Goal: Task Accomplishment & Management: Manage account settings

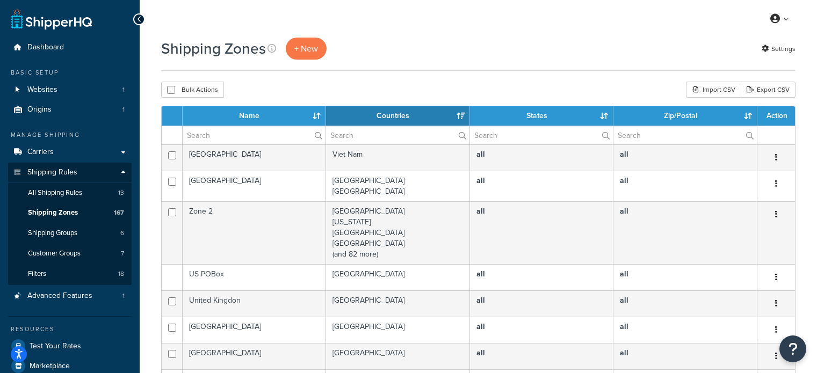
select select "15"
click at [243, 131] on input "text" at bounding box center [254, 135] width 143 height 18
type input "aust post"
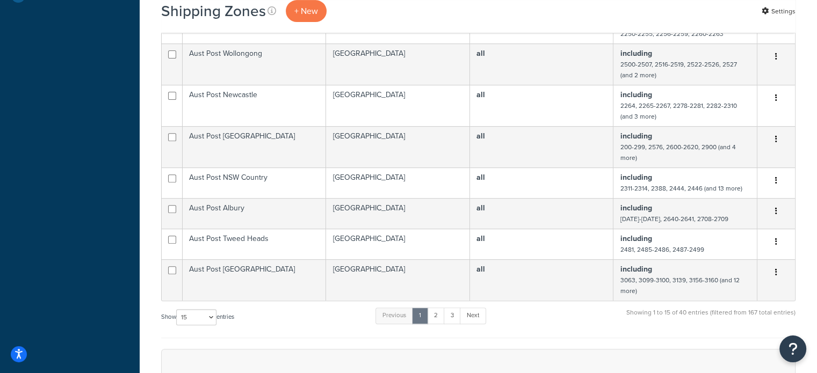
scroll to position [430, 0]
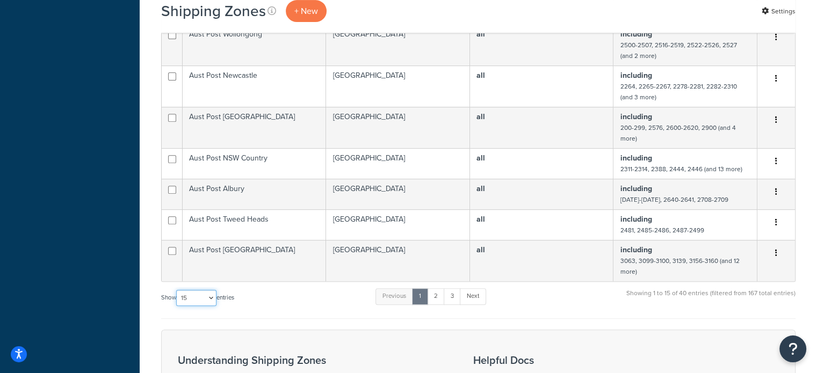
click at [205, 293] on select "10 15 25 50 100" at bounding box center [196, 298] width 40 height 16
select select "100"
click at [177, 306] on select "10 15 25 50 100" at bounding box center [196, 298] width 40 height 16
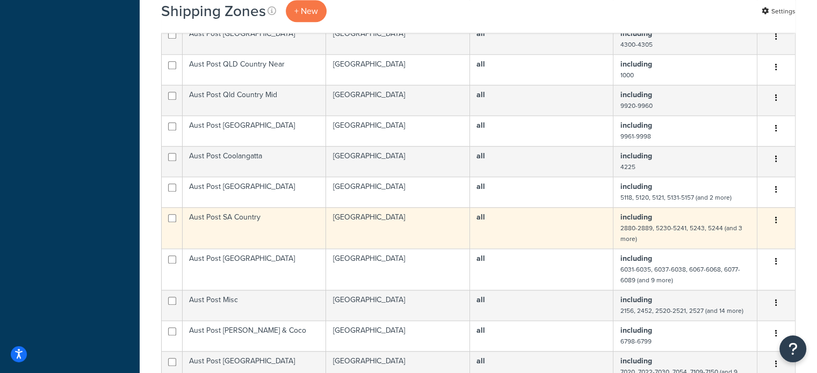
scroll to position [967, 0]
click at [290, 226] on td "Aust Post SA Country" at bounding box center [254, 227] width 143 height 41
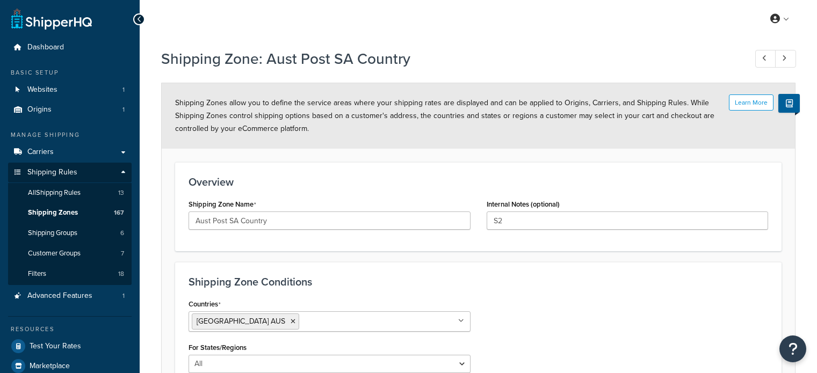
select select "including"
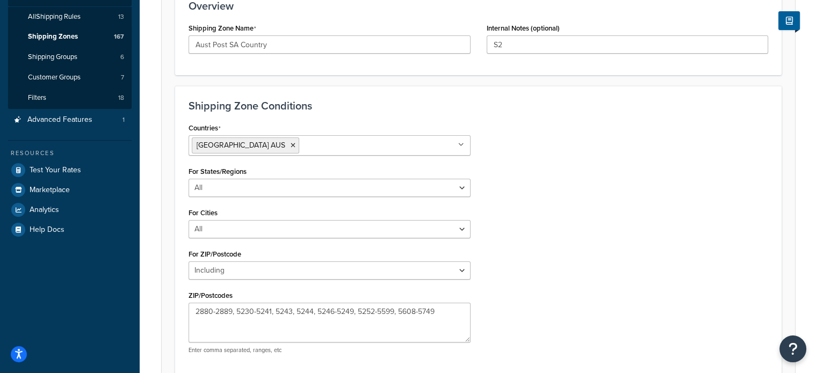
scroll to position [276, 0]
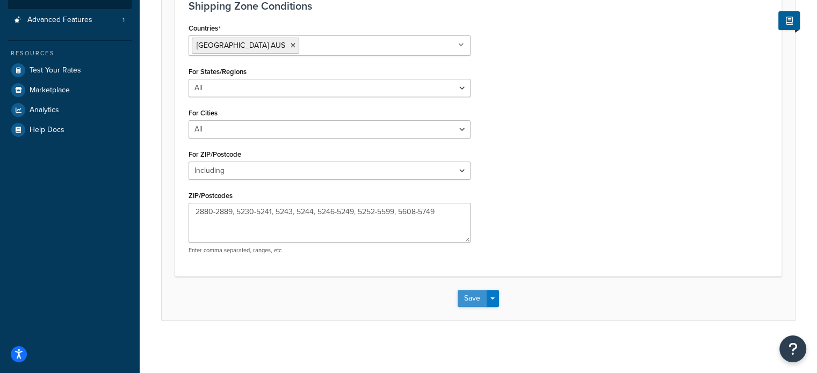
click at [470, 296] on button "Save" at bounding box center [472, 298] width 29 height 17
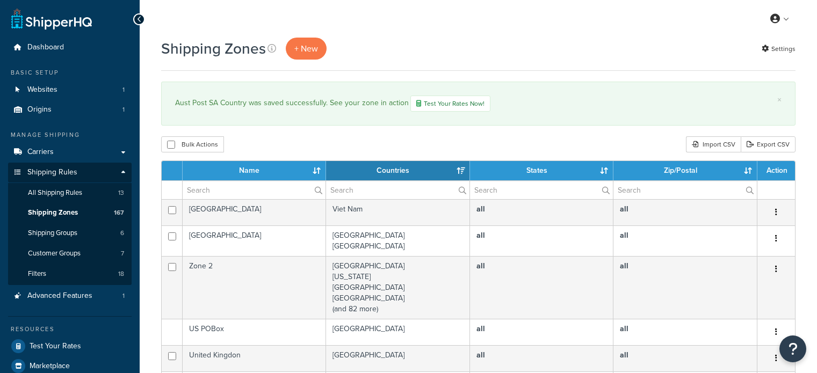
select select "15"
click at [255, 188] on input "text" at bounding box center [254, 190] width 143 height 18
type input "aust post"
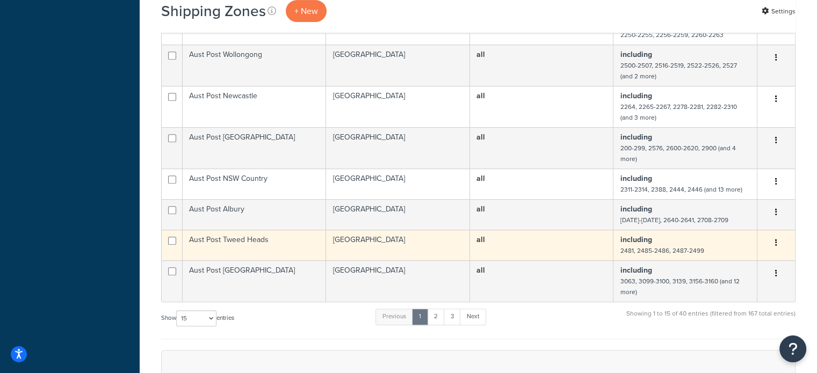
scroll to position [484, 0]
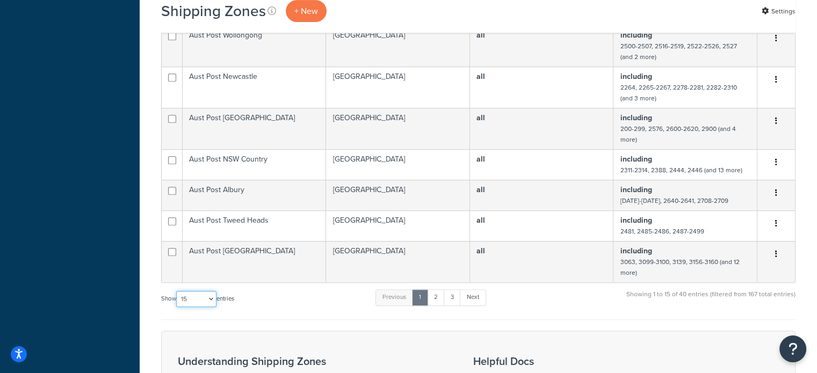
click at [200, 298] on select "10 15 25 50 100" at bounding box center [196, 299] width 40 height 16
select select "100"
click at [177, 307] on select "10 15 25 50 100" at bounding box center [196, 299] width 40 height 16
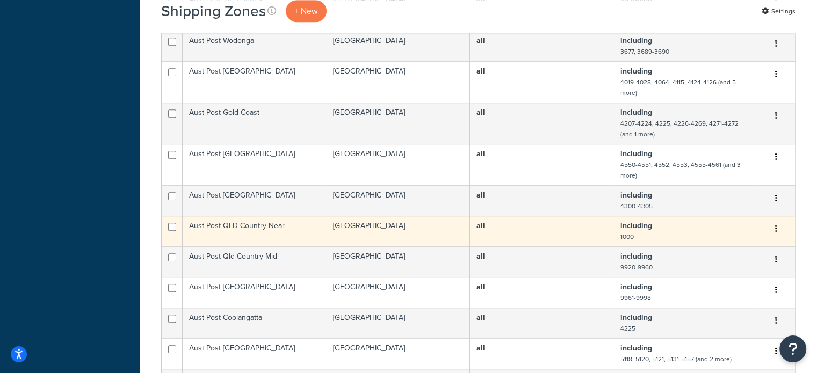
scroll to position [913, 0]
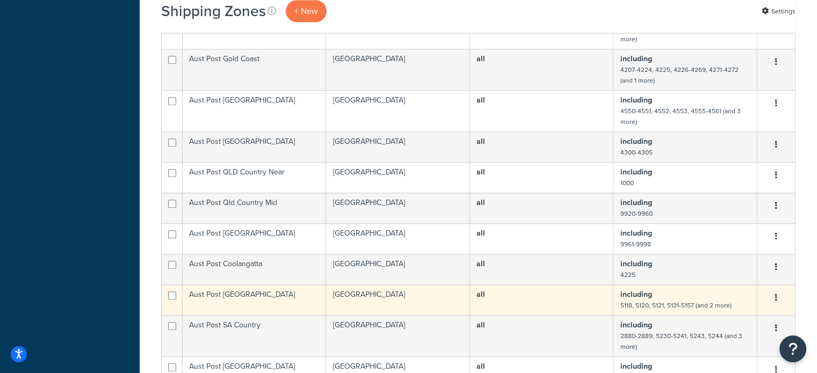
click at [258, 295] on td "Aust Post Adelaide" at bounding box center [254, 300] width 143 height 31
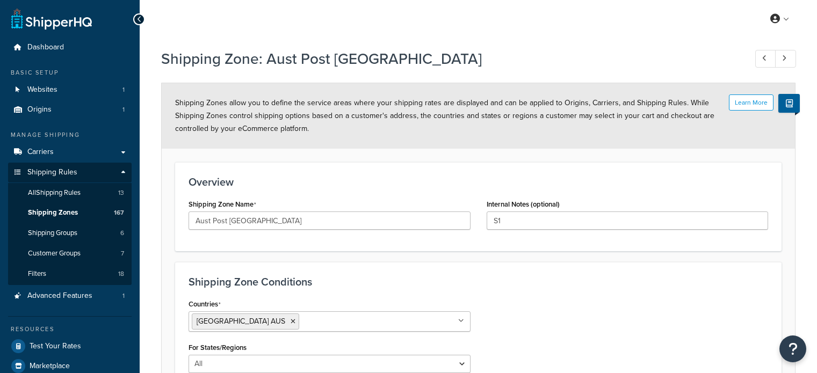
select select "including"
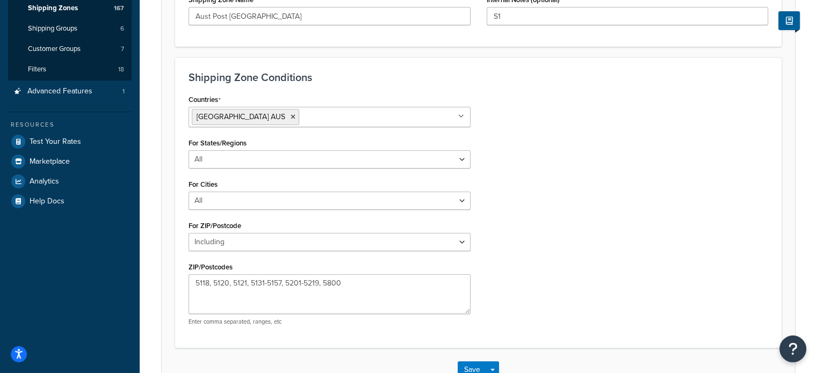
scroll to position [269, 0]
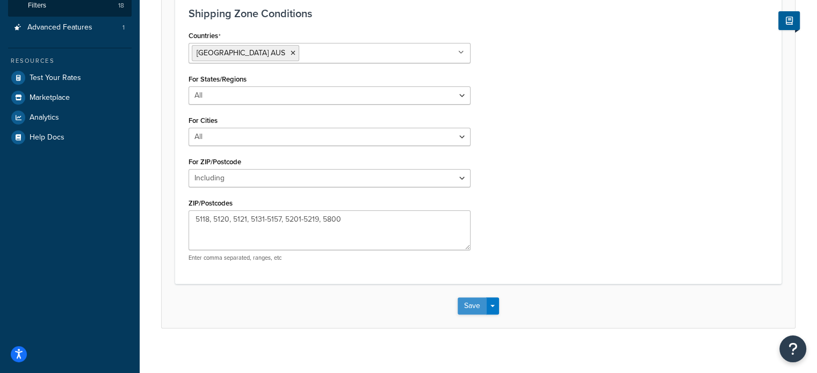
click at [471, 308] on button "Save" at bounding box center [472, 306] width 29 height 17
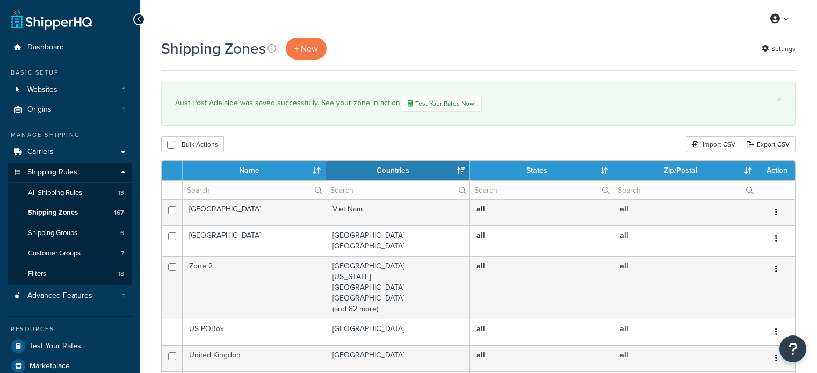
select select "15"
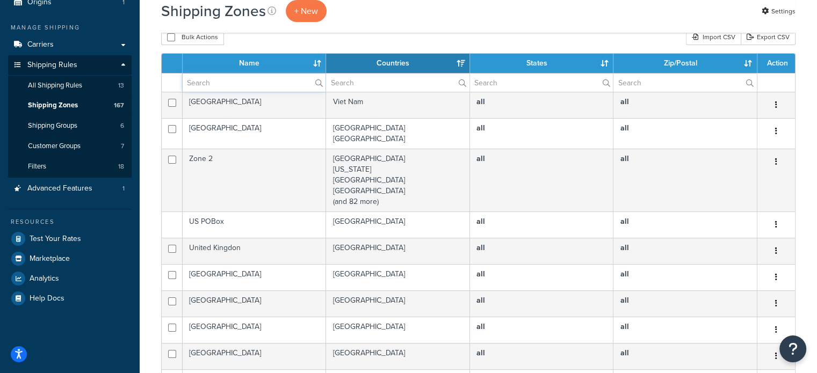
click at [272, 90] on input "text" at bounding box center [254, 83] width 143 height 18
type input "aust post"
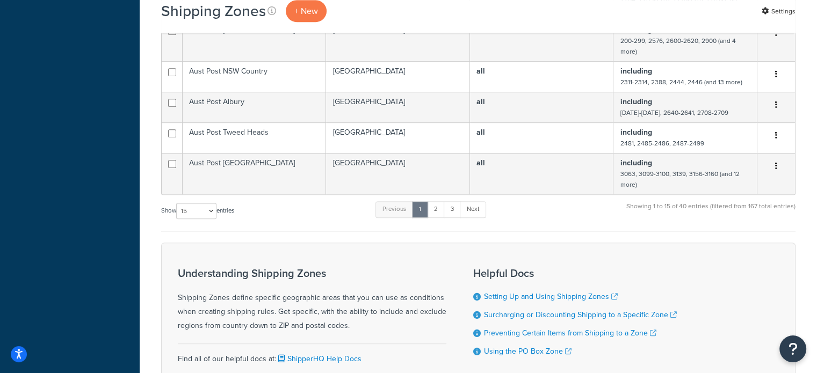
scroll to position [591, 0]
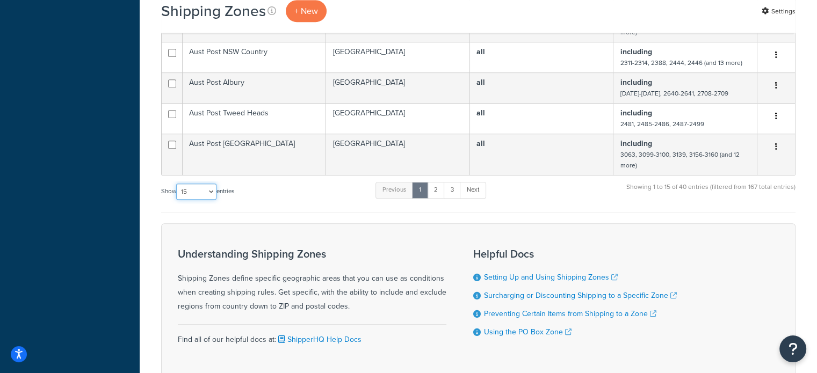
click at [204, 191] on select "10 15 25 50 100" at bounding box center [196, 192] width 40 height 16
select select "100"
click at [177, 200] on select "10 15 25 50 100" at bounding box center [196, 192] width 40 height 16
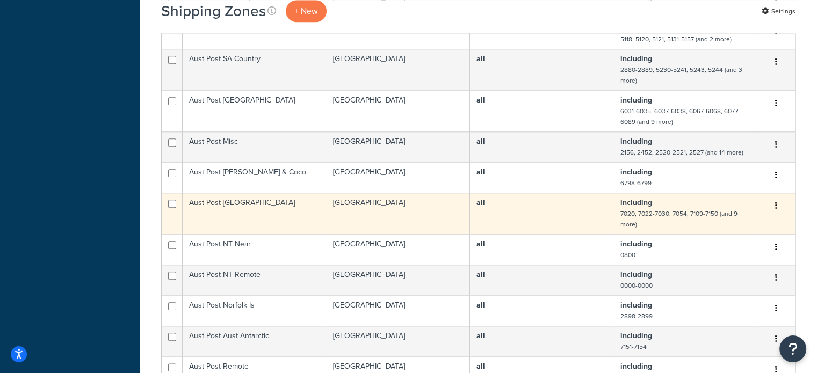
scroll to position [1182, 0]
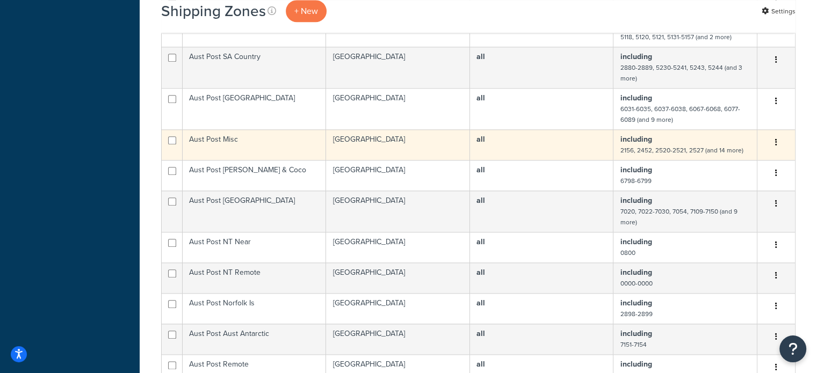
click at [280, 144] on td "Aust Post Misc" at bounding box center [254, 144] width 143 height 31
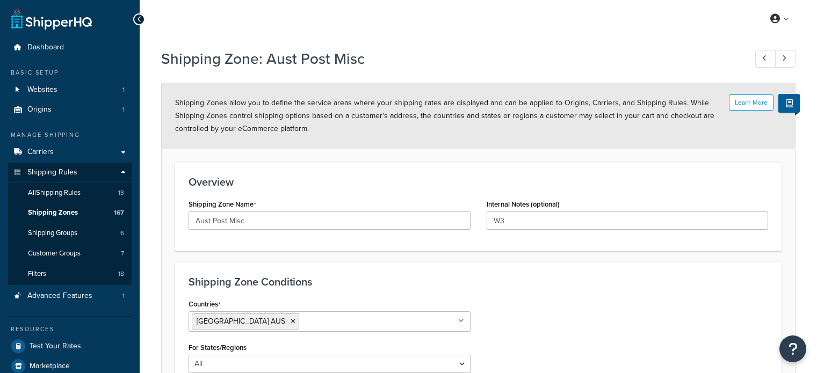
select select "including"
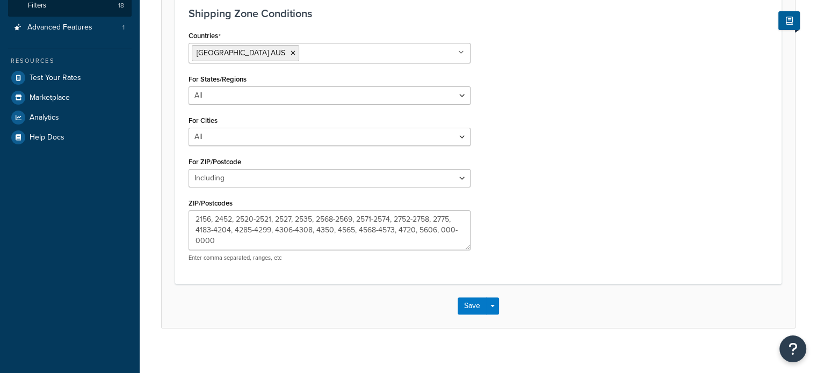
scroll to position [276, 0]
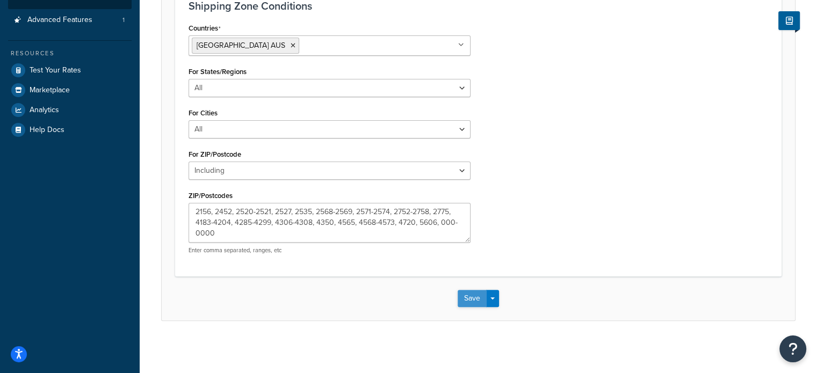
click at [477, 297] on button "Save" at bounding box center [472, 298] width 29 height 17
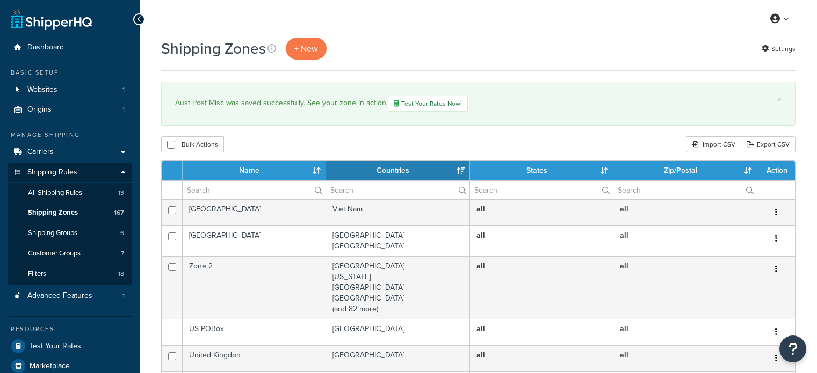
select select "15"
click at [272, 191] on input "text" at bounding box center [254, 190] width 143 height 18
type input "aust post"
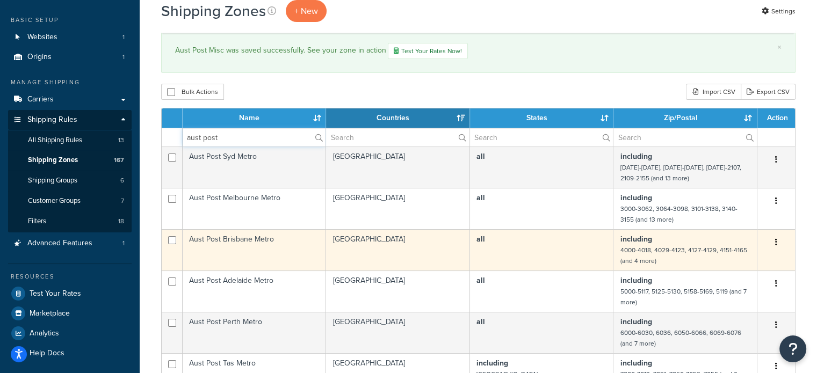
scroll to position [484, 0]
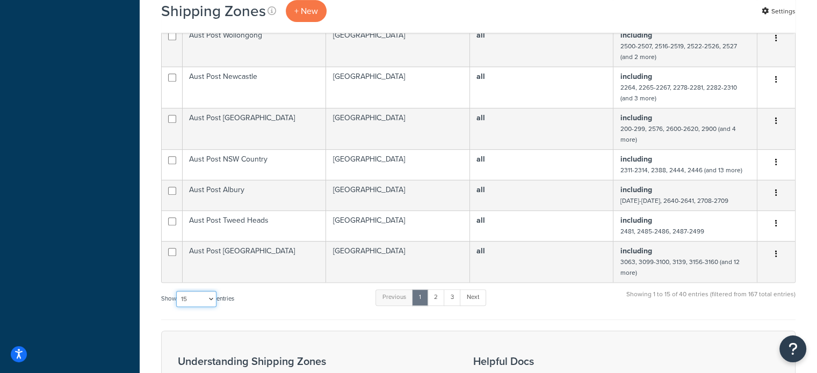
click at [197, 298] on select "10 15 25 50 100" at bounding box center [196, 299] width 40 height 16
select select "100"
click at [177, 307] on select "10 15 25 50 100" at bounding box center [196, 299] width 40 height 16
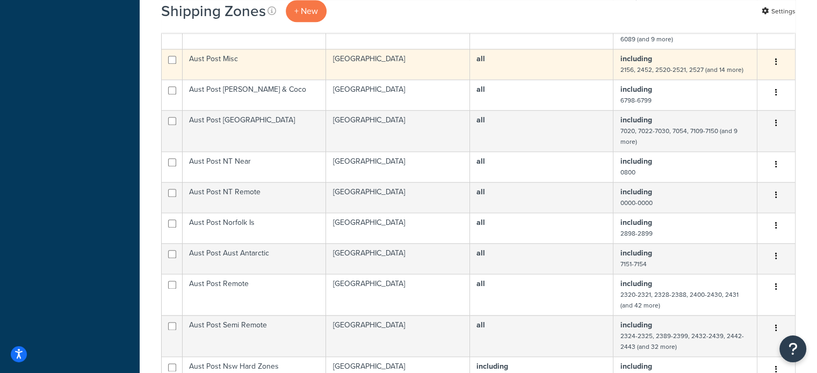
scroll to position [1290, 0]
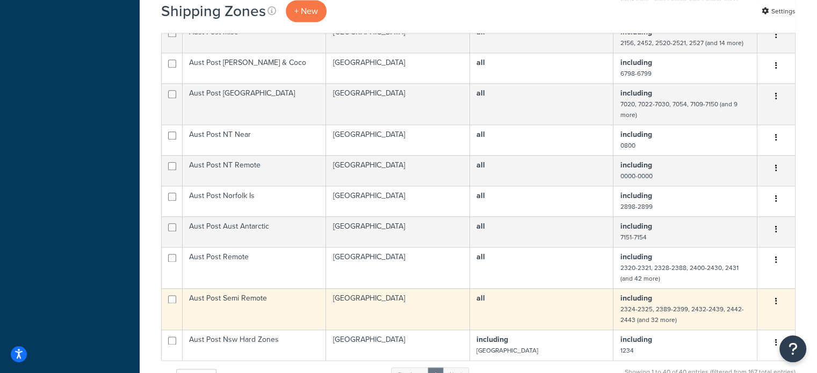
click at [247, 300] on td "Aust Post Semi Remote" at bounding box center [254, 309] width 143 height 41
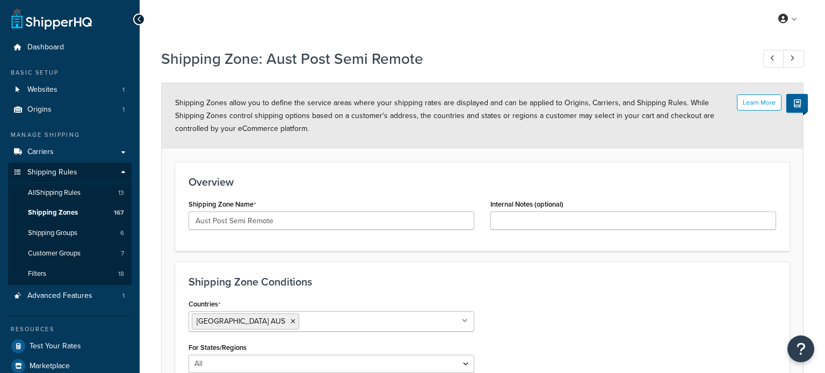
select select "including"
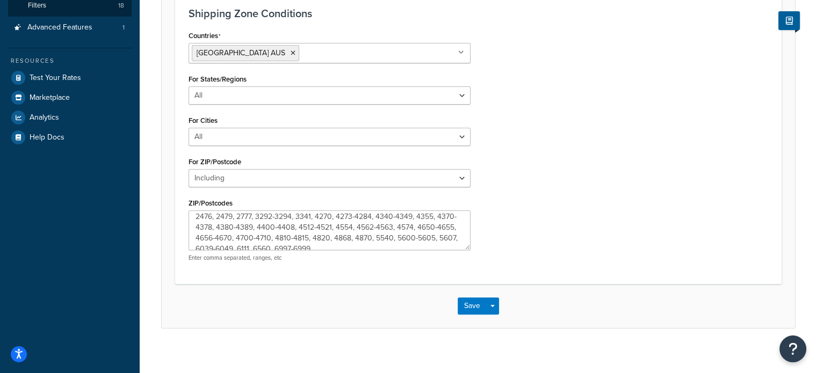
scroll to position [21, 0]
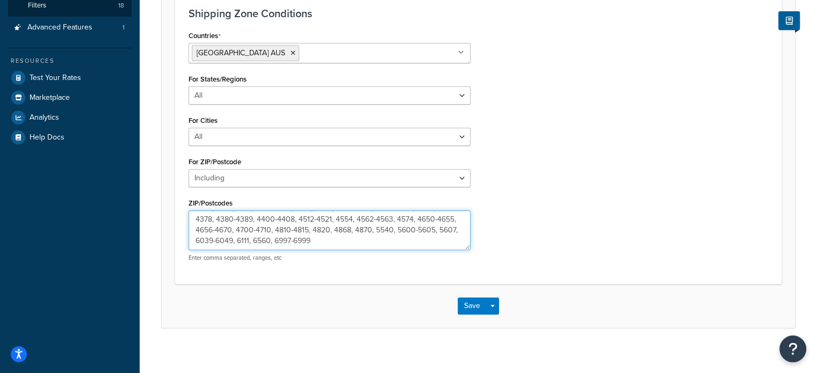
drag, startPoint x: 393, startPoint y: 229, endPoint x: 435, endPoint y: 234, distance: 42.7
click at [435, 234] on textarea "2324-2325, 2389-2399, 2432-2439, 2442-2443, 2445-2450, 2471-2472, 2475-2476, 24…" at bounding box center [330, 231] width 282 height 40
type textarea "2324-2325, 2389-2399, 2432-2439, 2442-2443, 2445-2450, 2471-2472, 2475-2476, 24…"
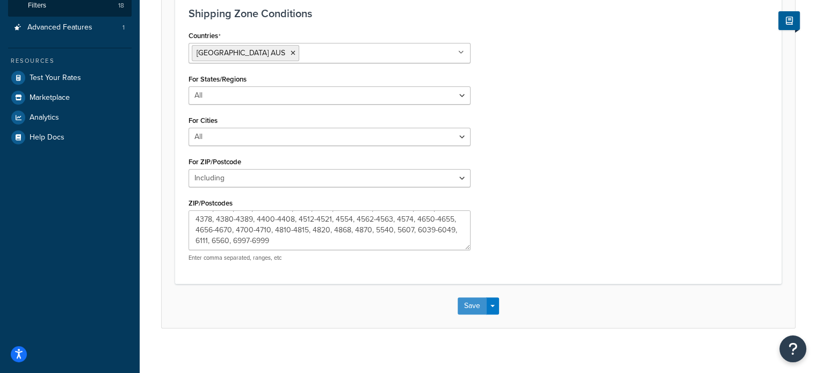
click at [469, 302] on button "Save" at bounding box center [472, 306] width 29 height 17
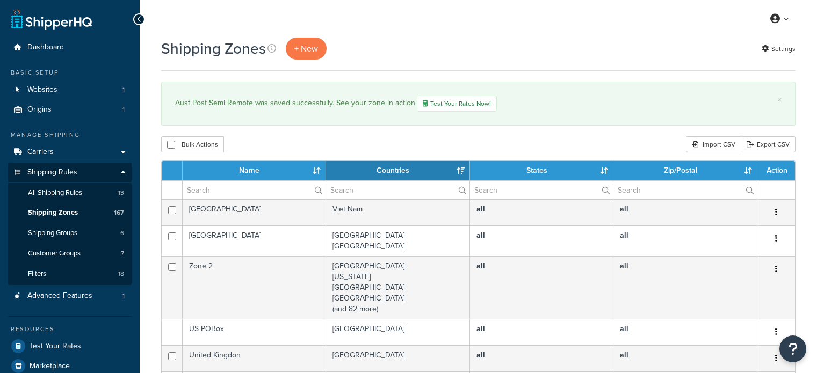
select select "15"
click at [253, 188] on input "text" at bounding box center [254, 190] width 143 height 18
type input "aust post"
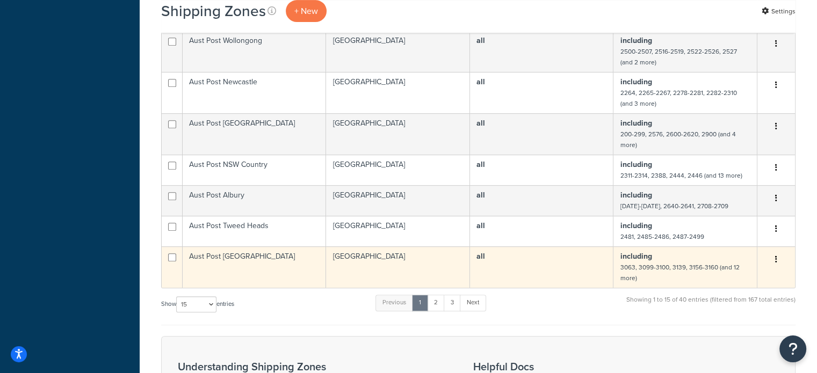
scroll to position [484, 0]
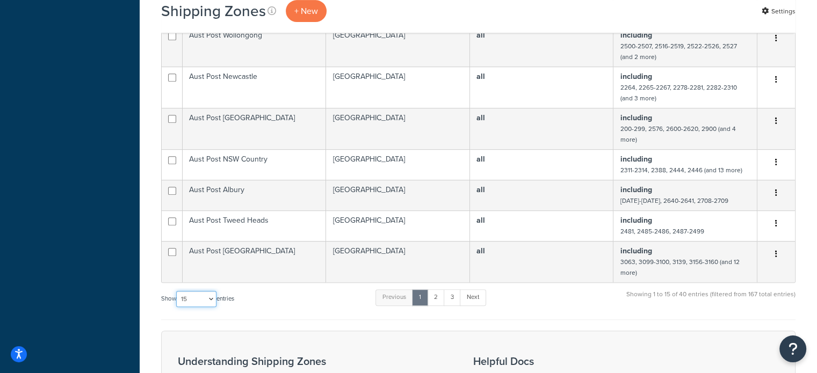
click at [204, 300] on select "10 15 25 50 100" at bounding box center [196, 299] width 40 height 16
select select "100"
click at [177, 307] on select "10 15 25 50 100" at bounding box center [196, 299] width 40 height 16
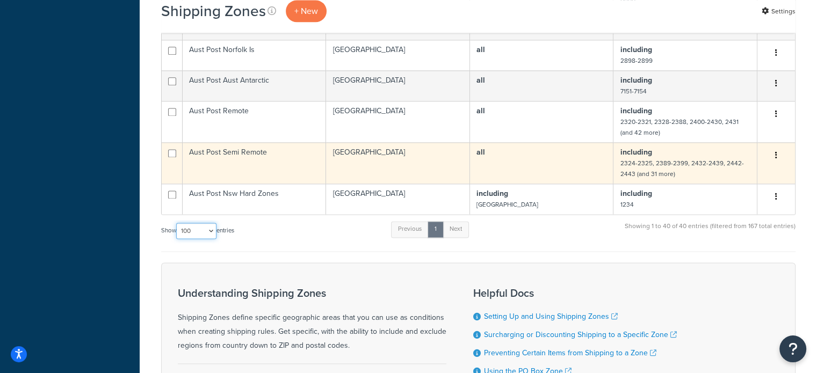
scroll to position [1343, 0]
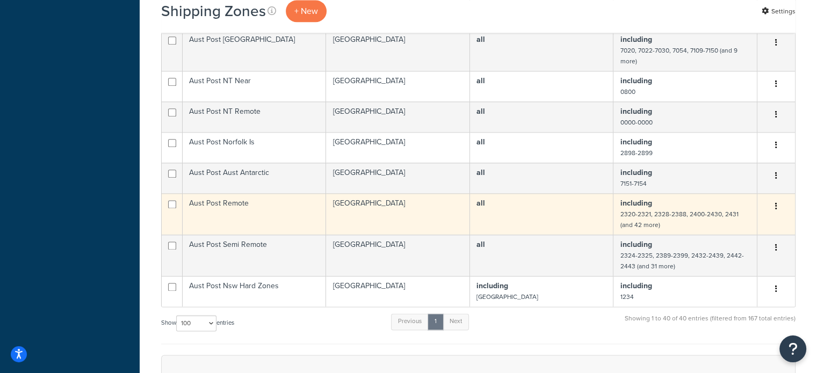
click at [265, 201] on td "Aust Post Remote" at bounding box center [254, 213] width 143 height 41
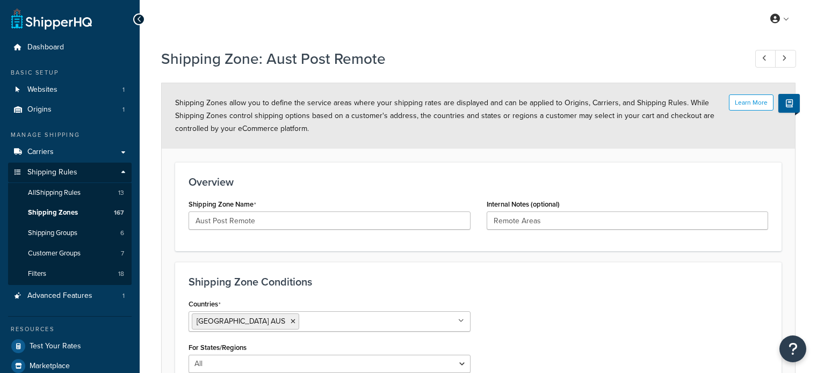
select select "including"
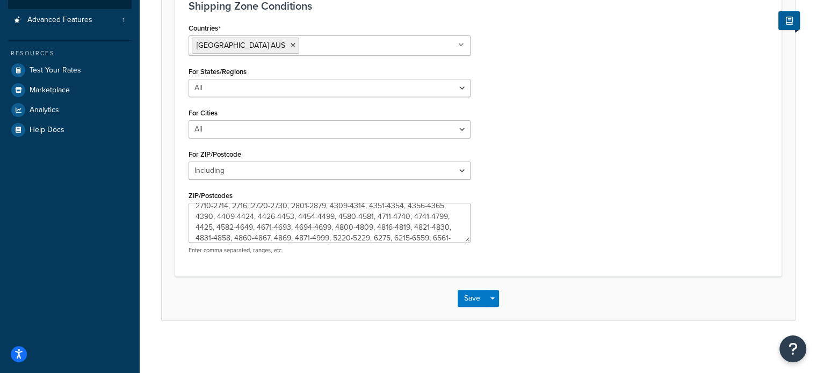
scroll to position [43, 0]
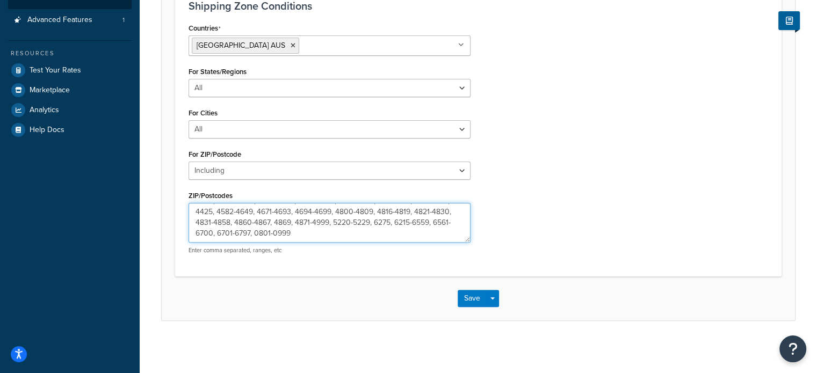
click at [393, 221] on textarea "2320-2321, 2328-2388, 2400-2430, 2431, 2440-2441, 2449, 2453-2454, 2462-2463, 2…" at bounding box center [330, 223] width 282 height 40
paste textarea "5600-5605,"
type textarea "2320-2321, 2328-2388, 2400-2430, 2431, 2440-2441, 2449, 2453-2454, 2462-2463, 2…"
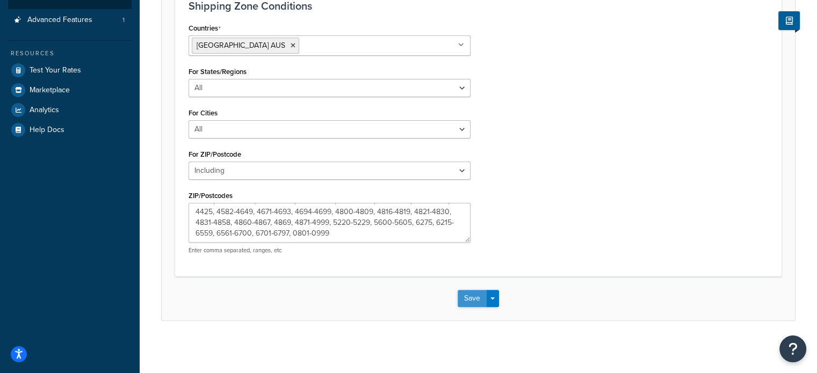
click at [470, 298] on button "Save" at bounding box center [472, 298] width 29 height 17
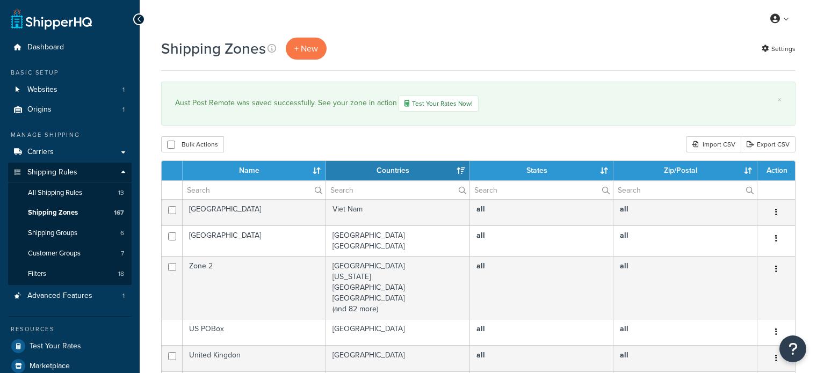
select select "15"
click at [261, 190] on input "text" at bounding box center [254, 190] width 143 height 18
type input "aust post"
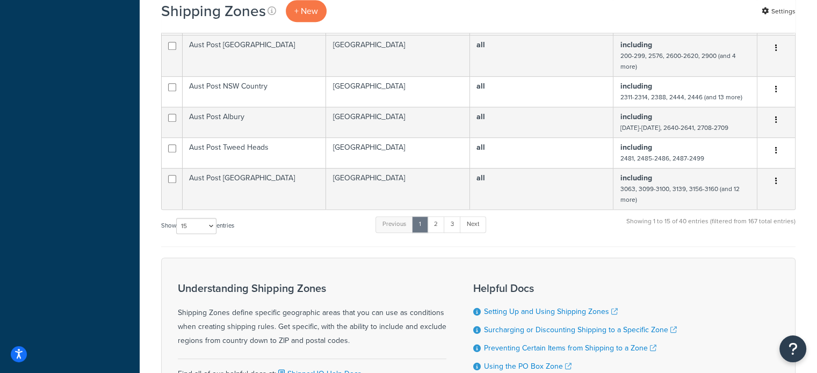
scroll to position [591, 0]
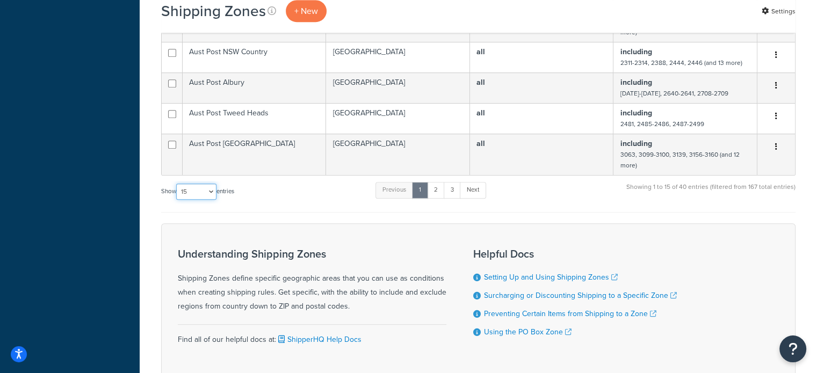
click at [189, 185] on select "10 15 25 50 100" at bounding box center [196, 192] width 40 height 16
select select "100"
click at [177, 200] on select "10 15 25 50 100" at bounding box center [196, 192] width 40 height 16
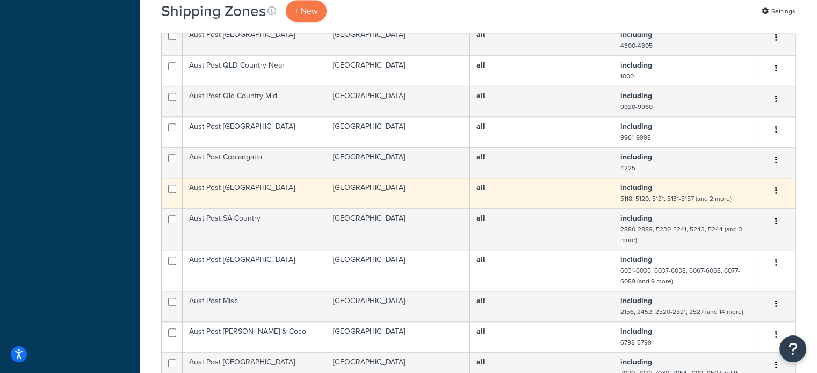
scroll to position [1021, 0]
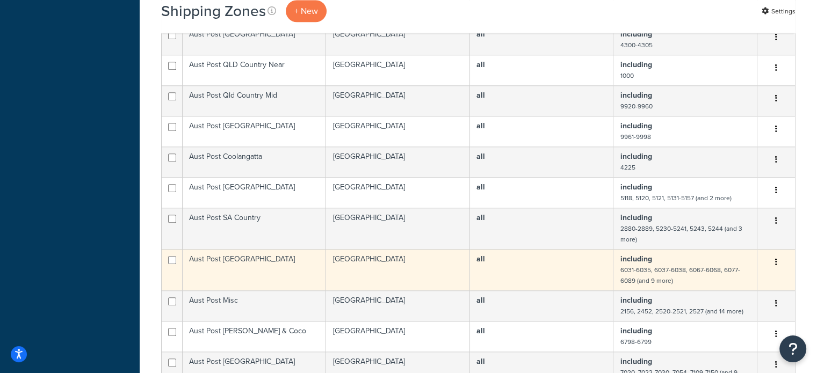
click at [284, 260] on td "Aust Post [GEOGRAPHIC_DATA]" at bounding box center [254, 269] width 143 height 41
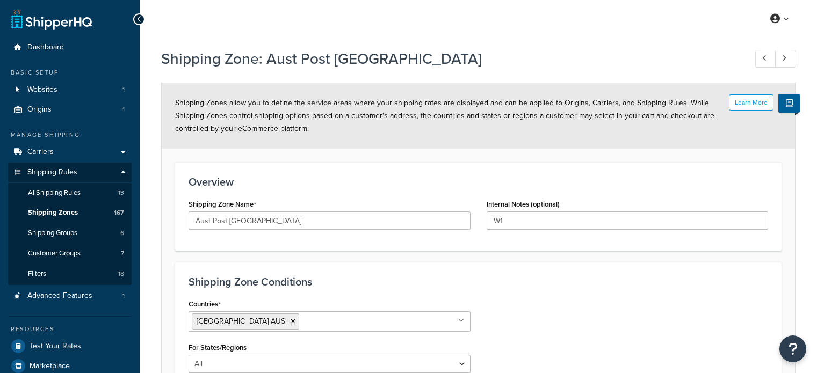
select select "including"
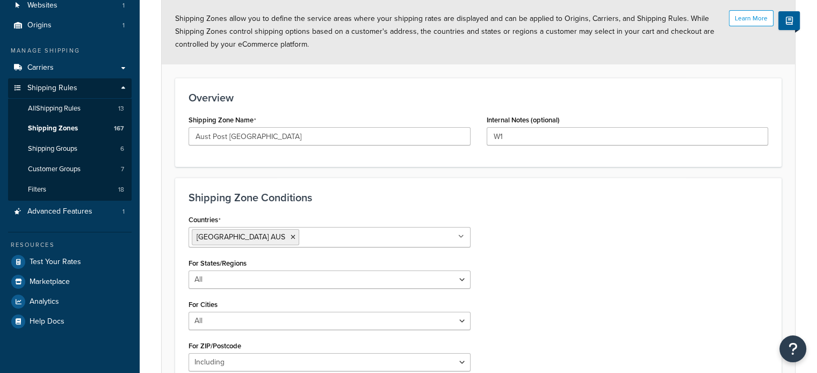
scroll to position [269, 0]
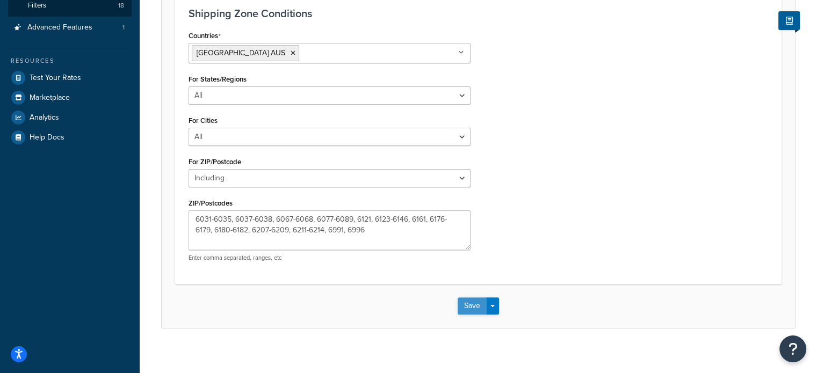
click at [473, 307] on button "Save" at bounding box center [472, 306] width 29 height 17
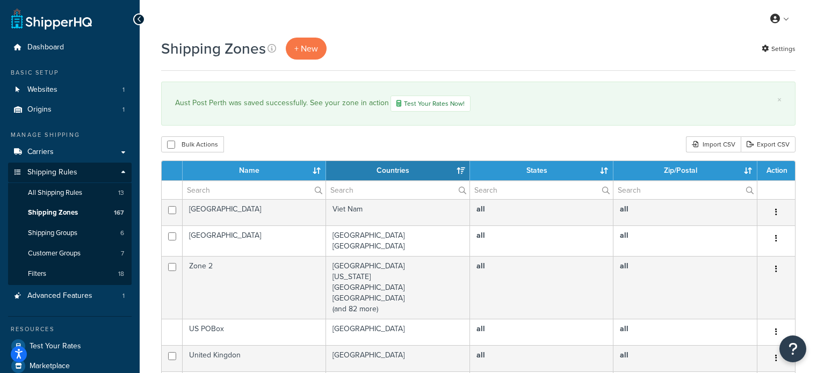
select select "15"
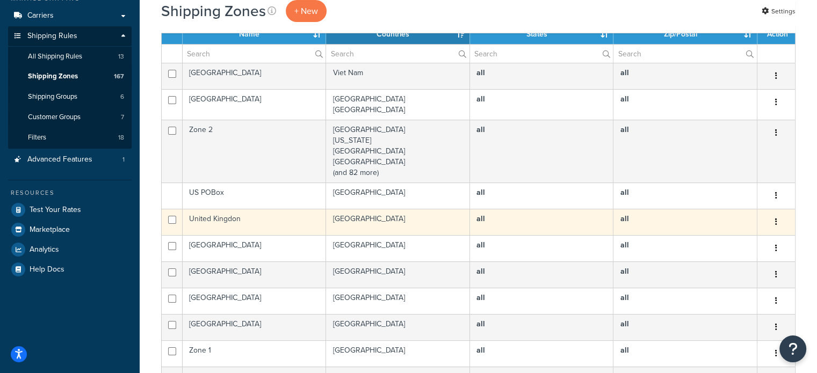
scroll to position [54, 0]
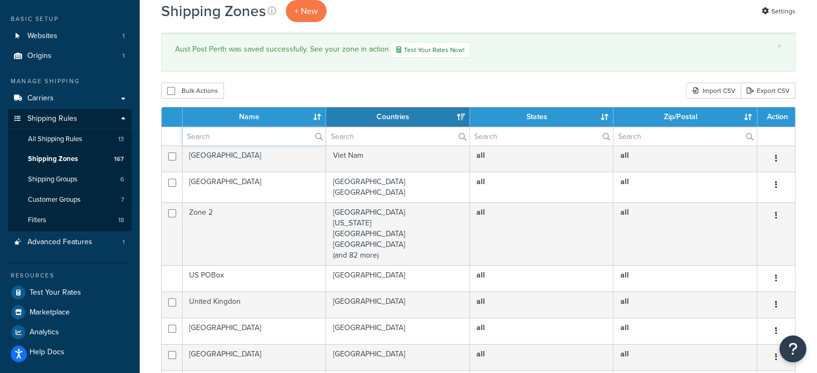
click at [253, 131] on input "text" at bounding box center [254, 136] width 143 height 18
type input "aust post"
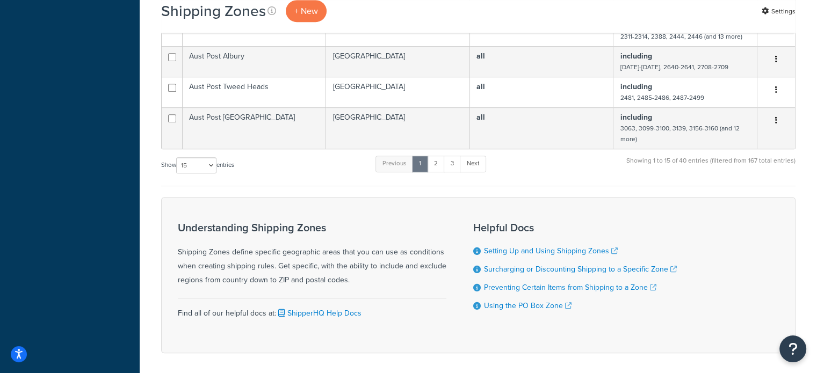
scroll to position [645, 0]
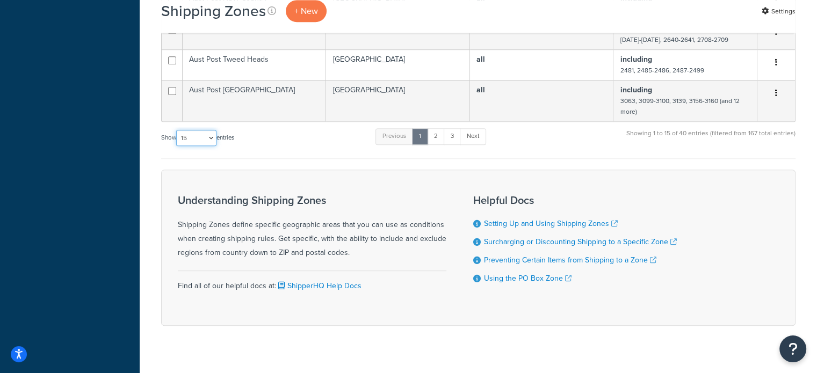
click at [198, 140] on select "10 15 25 50 100" at bounding box center [196, 138] width 40 height 16
select select "100"
click at [177, 146] on select "10 15 25 50 100" at bounding box center [196, 138] width 40 height 16
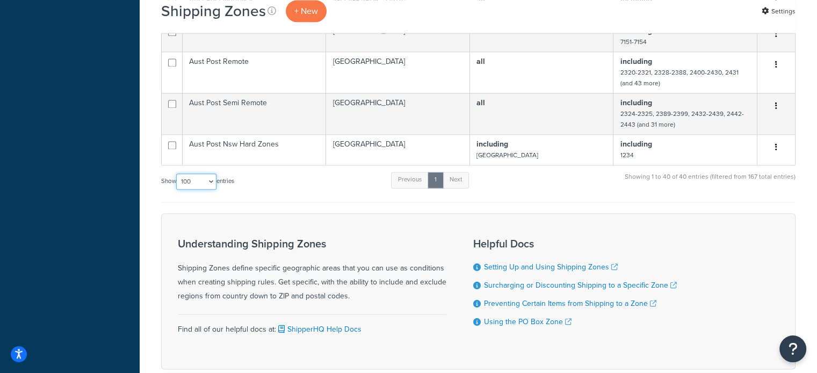
scroll to position [1432, 0]
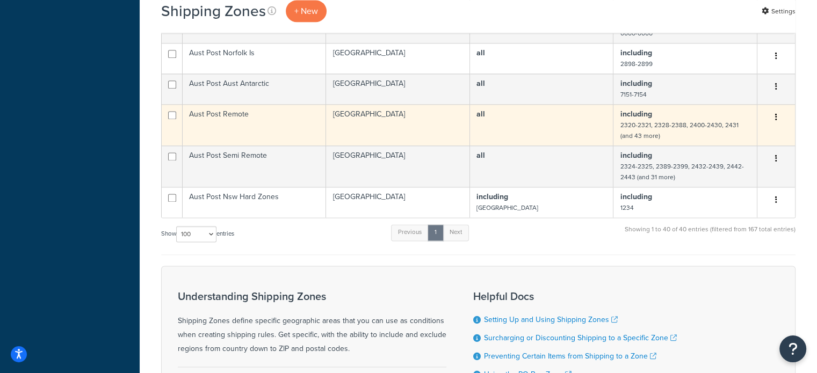
click at [258, 124] on td "Aust Post Remote" at bounding box center [254, 124] width 143 height 41
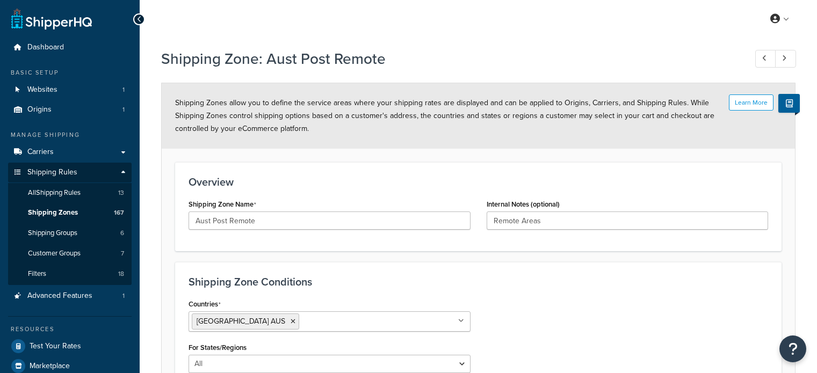
select select "including"
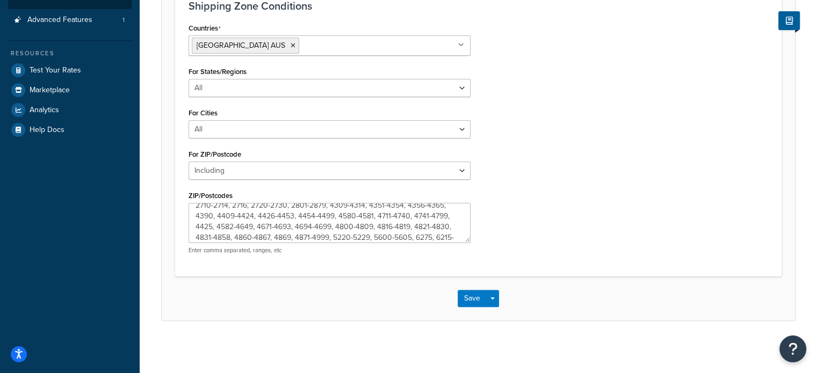
scroll to position [43, 0]
click at [465, 296] on button "Save" at bounding box center [472, 298] width 29 height 17
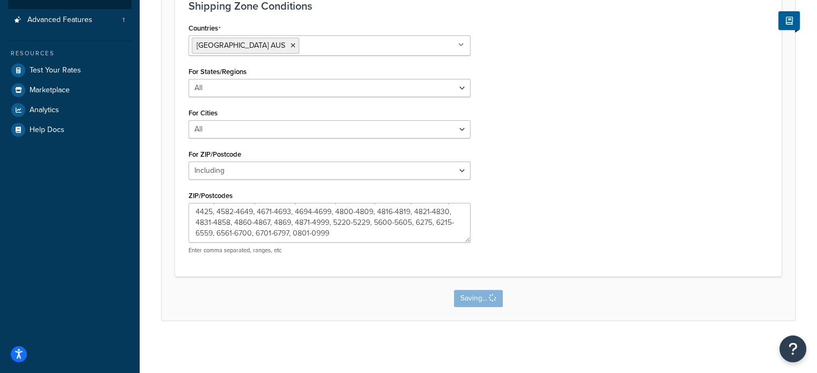
scroll to position [0, 0]
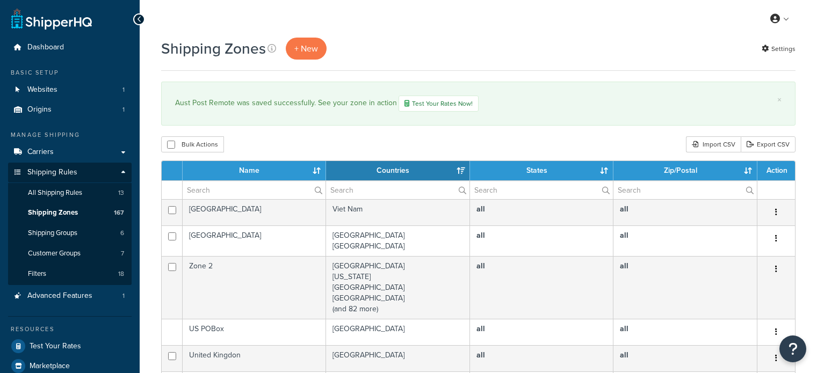
select select "15"
click at [233, 189] on input "text" at bounding box center [254, 190] width 143 height 18
type input "aust post"
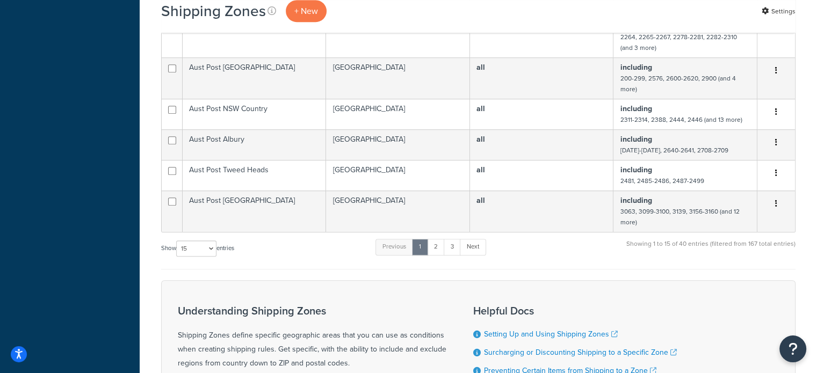
scroll to position [537, 0]
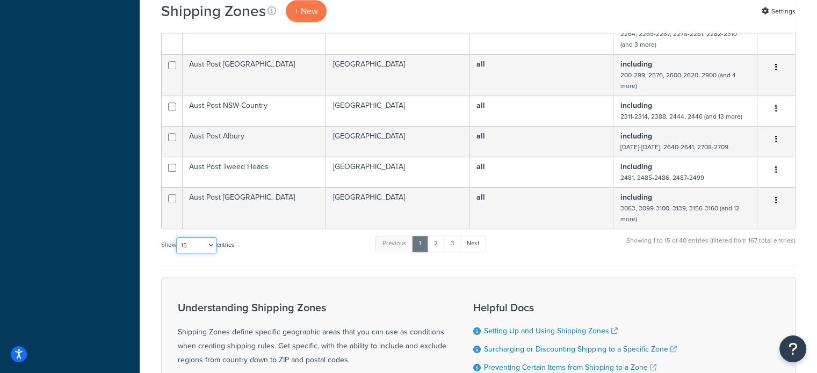
click at [196, 244] on select "10 15 25 50 100" at bounding box center [196, 245] width 40 height 16
select select "100"
click at [177, 254] on select "10 15 25 50 100" at bounding box center [196, 245] width 40 height 16
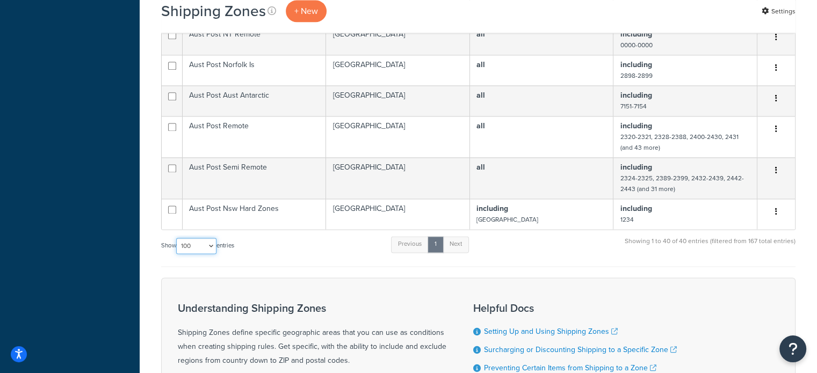
scroll to position [1451, 0]
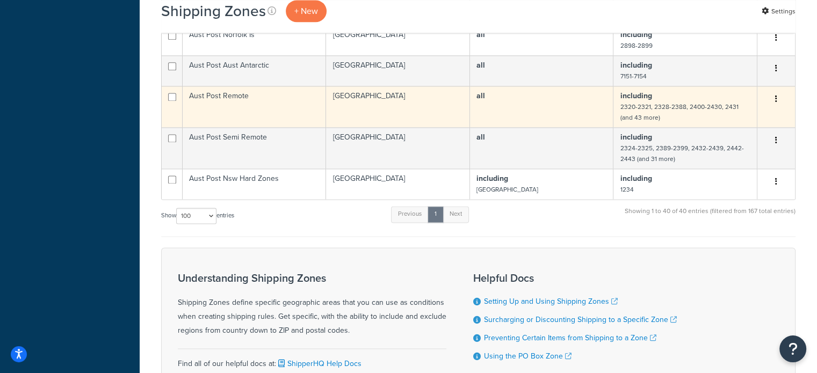
click at [260, 96] on td "Aust Post Remote" at bounding box center [254, 106] width 143 height 41
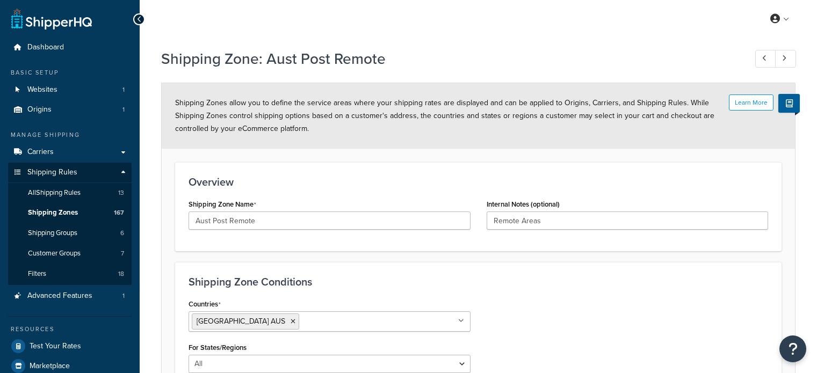
select select "including"
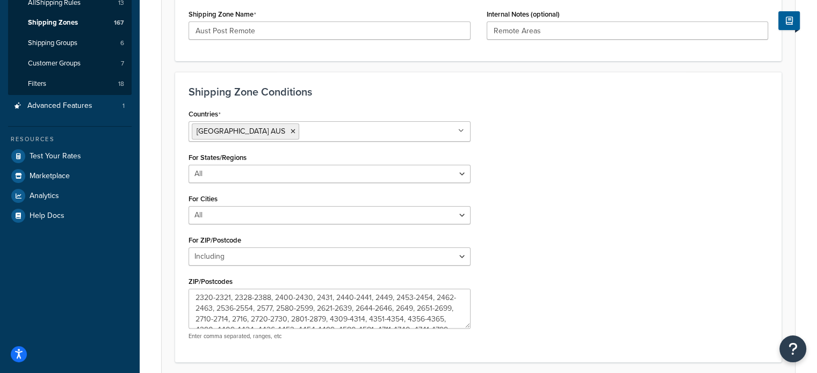
scroll to position [215, 0]
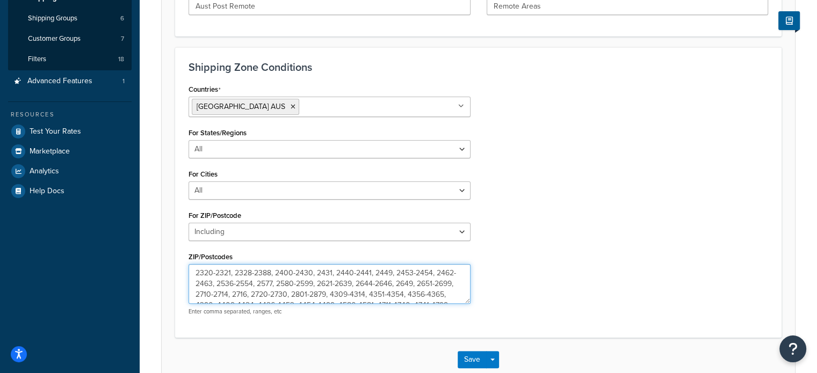
click at [232, 283] on textarea "2320-2321, 2328-2388, 2400-2430, 2431, 2440-2441, 2449, 2453-2454, 2462-2463, 2…" at bounding box center [330, 284] width 282 height 40
type textarea "2320-2321, 2328-2388, 2400-2430, 2431, 2440-2441, 2449, 2453-2454, 2462-2463, 2…"
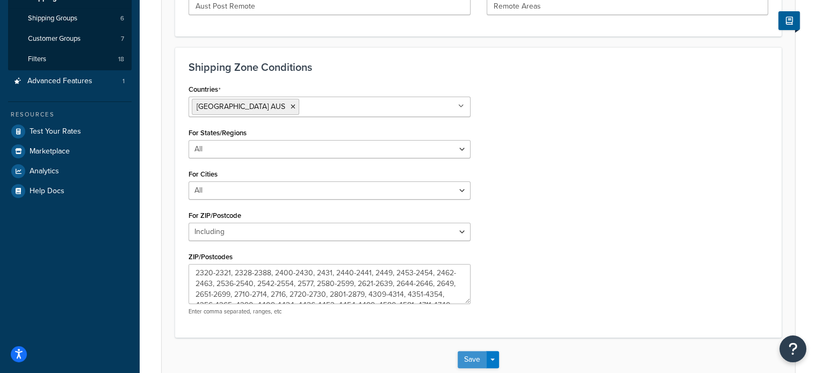
click at [472, 358] on button "Save" at bounding box center [472, 359] width 29 height 17
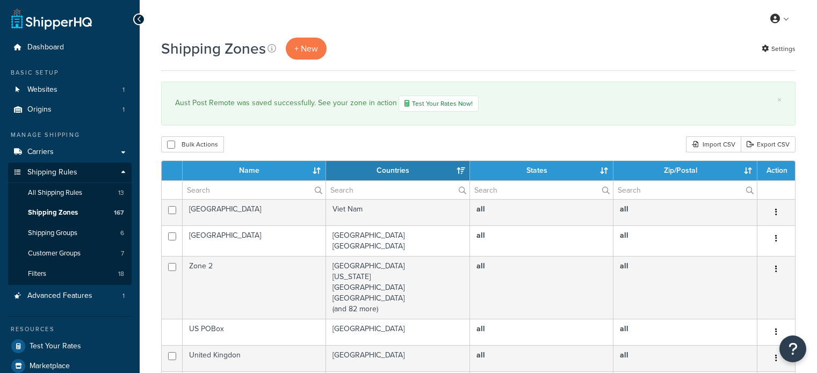
select select "15"
click at [214, 186] on input "text" at bounding box center [254, 190] width 143 height 18
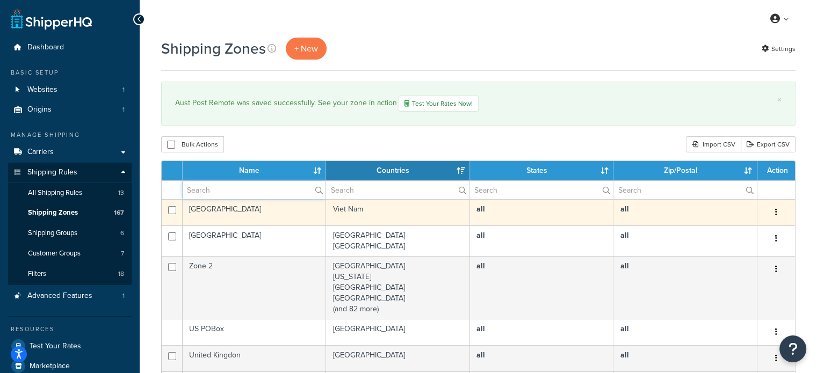
type input "aust post"
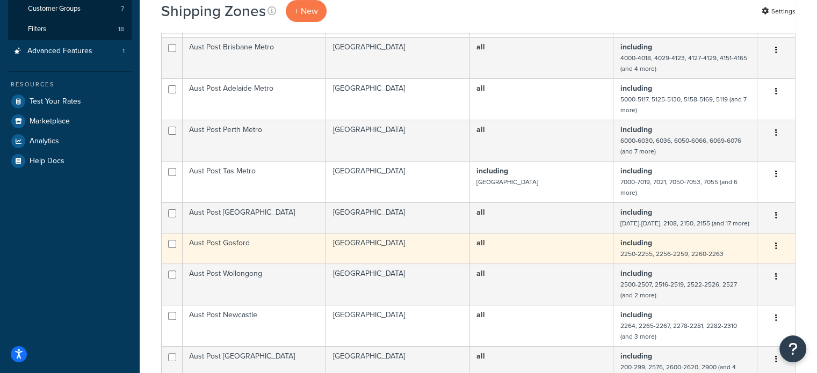
scroll to position [269, 0]
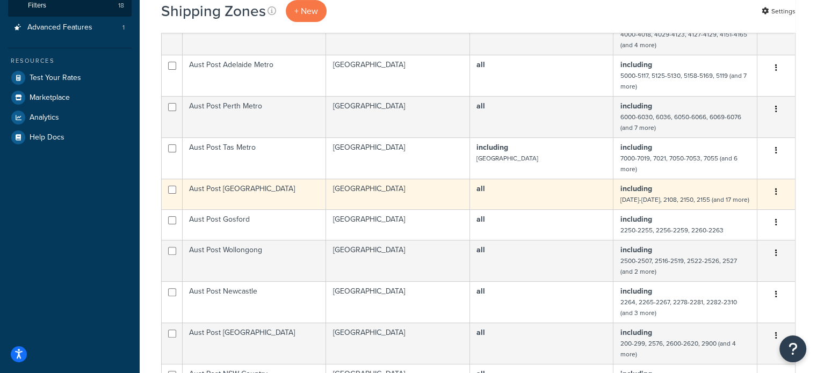
click at [260, 182] on td "Aust Post [GEOGRAPHIC_DATA]" at bounding box center [254, 194] width 143 height 31
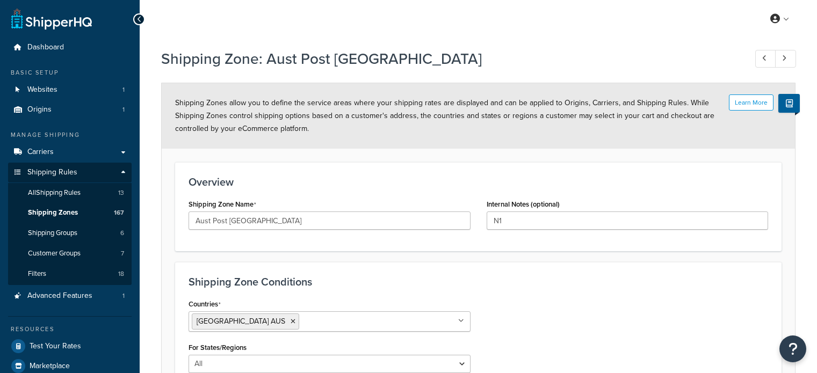
select select "including"
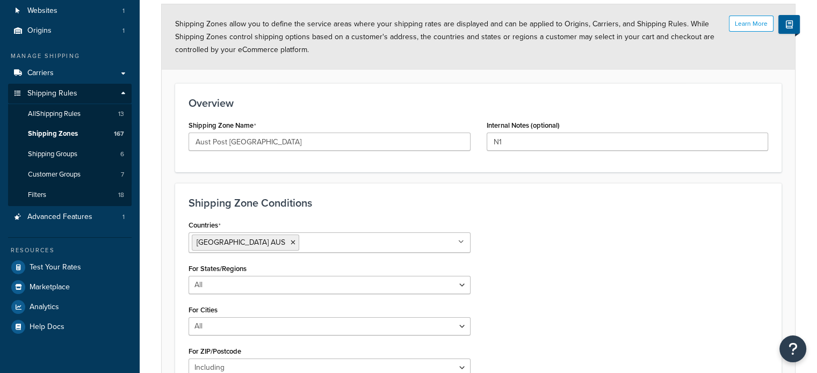
scroll to position [215, 0]
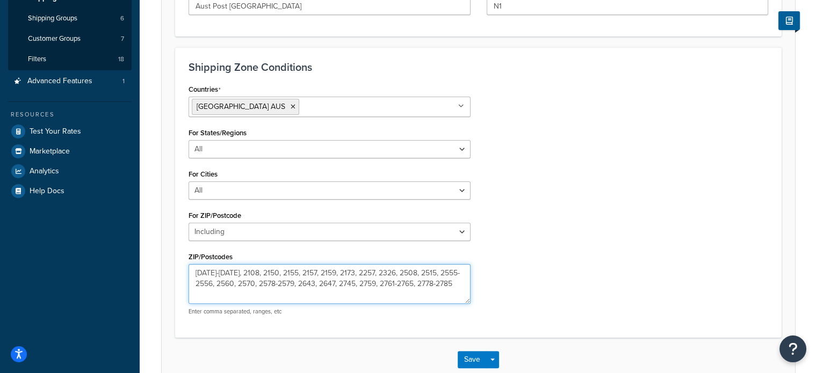
click at [435, 273] on textarea "2083-2084, 2108, 2150, 2155, 2157, 2159, 2173, 2257, 2326, 2508, 2515, 2555-255…" at bounding box center [330, 284] width 282 height 40
type textarea "2083-2084, 2108, 2150, 2155, 2157, 2159, 2173, 2257, 2326, 2508, 2515, 2541, 25…"
click at [462, 361] on button "Save" at bounding box center [472, 359] width 29 height 17
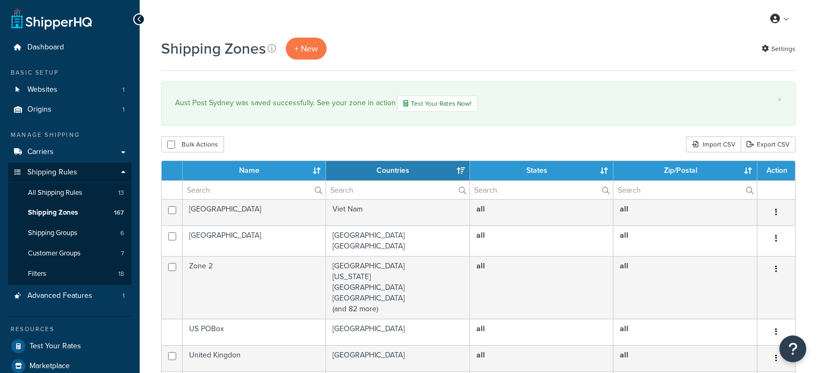
select select "15"
click at [227, 195] on input "text" at bounding box center [254, 190] width 143 height 18
type input "aust post"
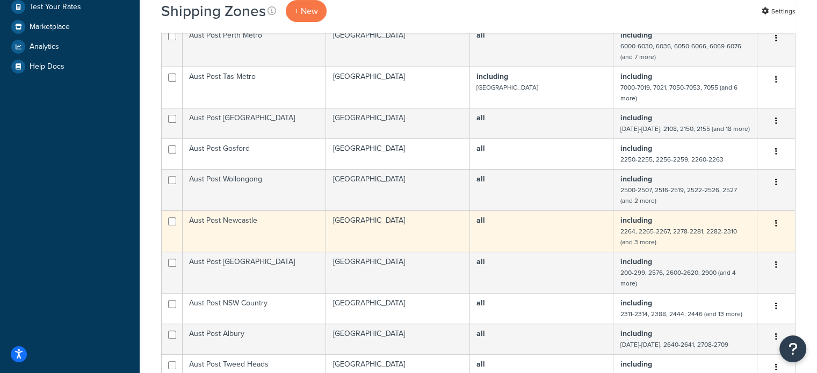
scroll to position [269, 0]
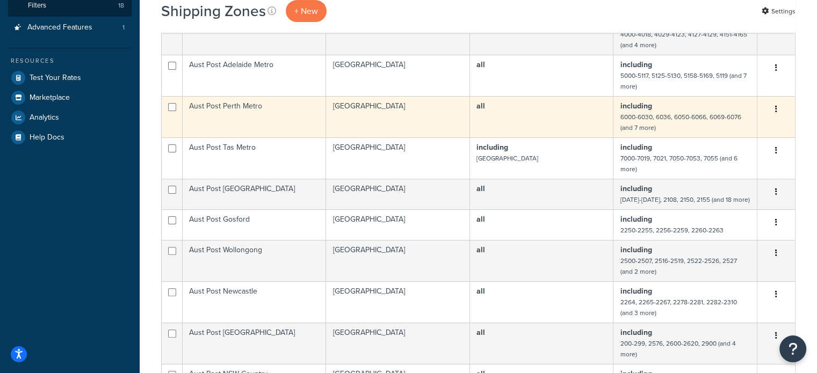
click at [282, 113] on td "Aust Post Perth Metro" at bounding box center [254, 116] width 143 height 41
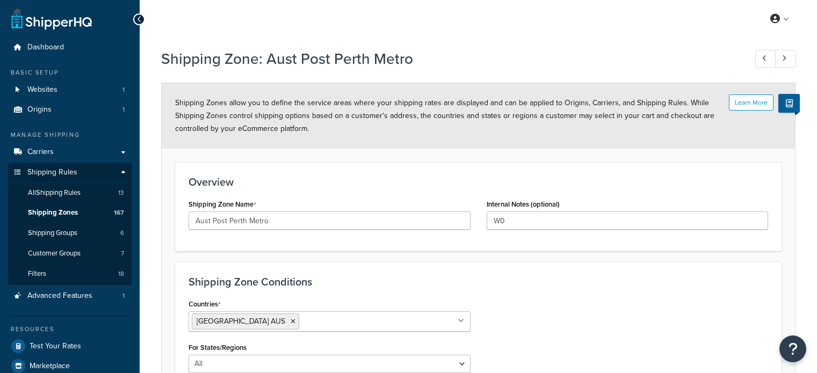
select select "including"
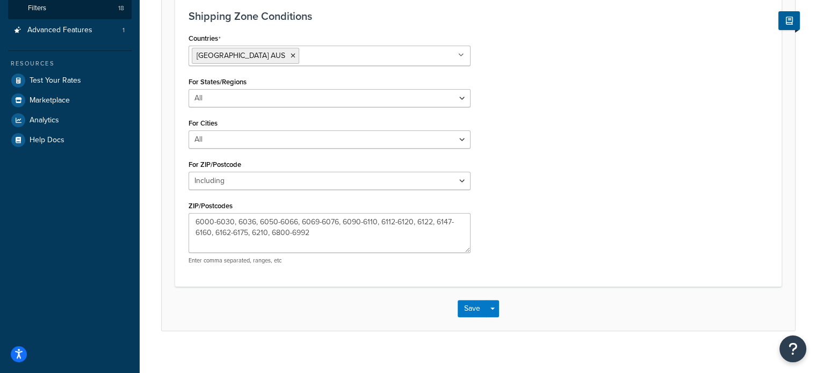
scroll to position [269, 0]
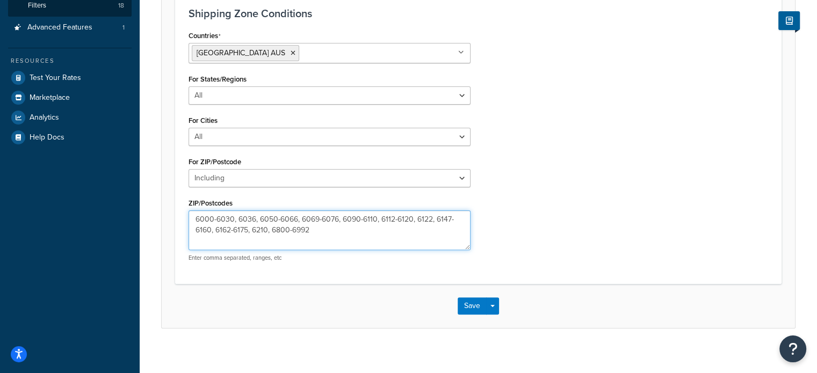
drag, startPoint x: 415, startPoint y: 219, endPoint x: 434, endPoint y: 223, distance: 19.8
click at [434, 223] on textarea "6000-6030, 6036, 6050-6066, 6069-6076, 6090-6110, 6112-6120, 6122, 6147-6160, 6…" at bounding box center [330, 231] width 282 height 40
type textarea "6000-6030, 6036, 6050-6066, 6069-6076, 6090-6110, 6112-6120, 6147-6160, 6162-61…"
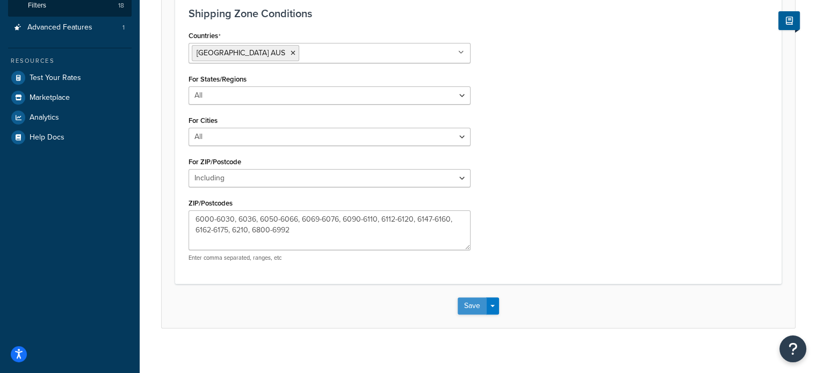
click at [473, 303] on button "Save" at bounding box center [472, 306] width 29 height 17
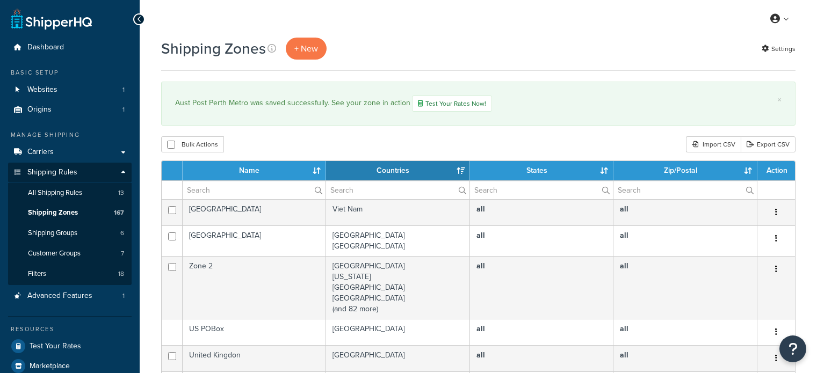
select select "15"
click at [247, 183] on input "text" at bounding box center [254, 190] width 143 height 18
type input "aust post"
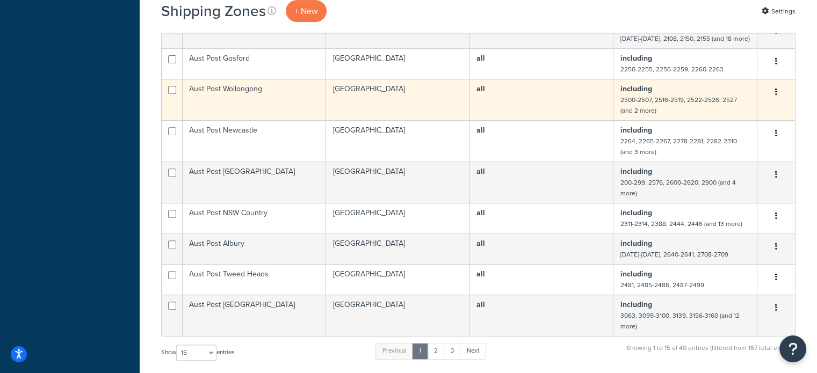
scroll to position [484, 0]
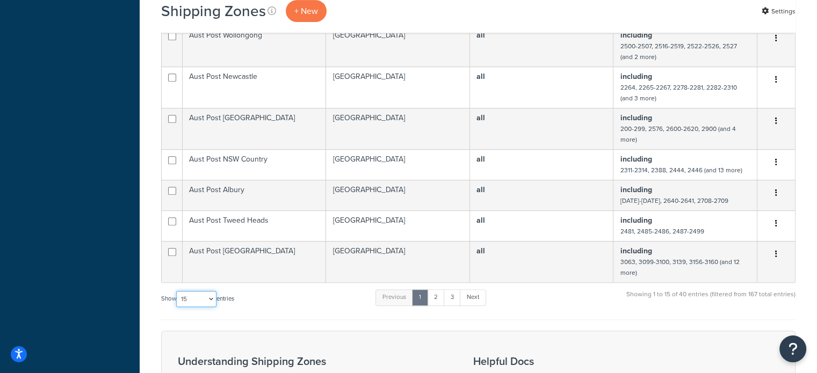
click at [192, 300] on select "10 15 25 50 100" at bounding box center [196, 299] width 40 height 16
select select "100"
click at [177, 307] on select "10 15 25 50 100" at bounding box center [196, 299] width 40 height 16
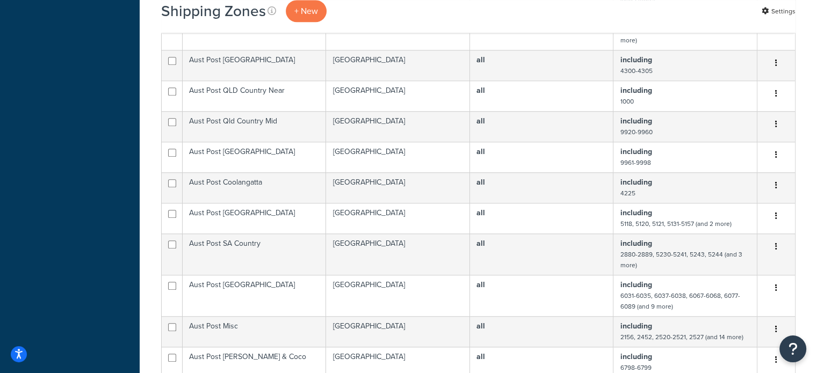
scroll to position [1021, 0]
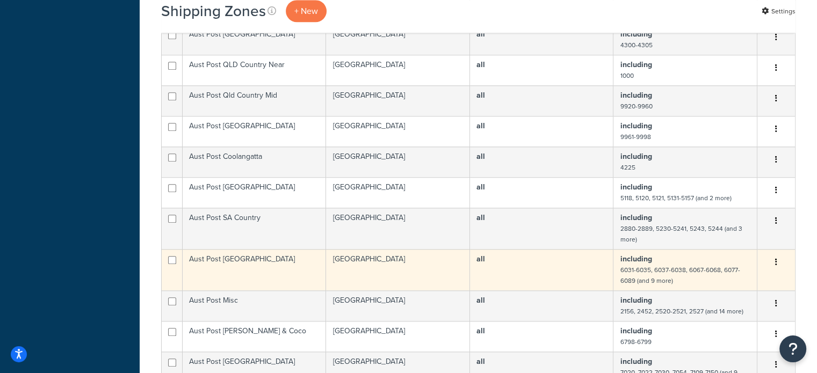
click at [214, 264] on td "Aust Post [GEOGRAPHIC_DATA]" at bounding box center [254, 269] width 143 height 41
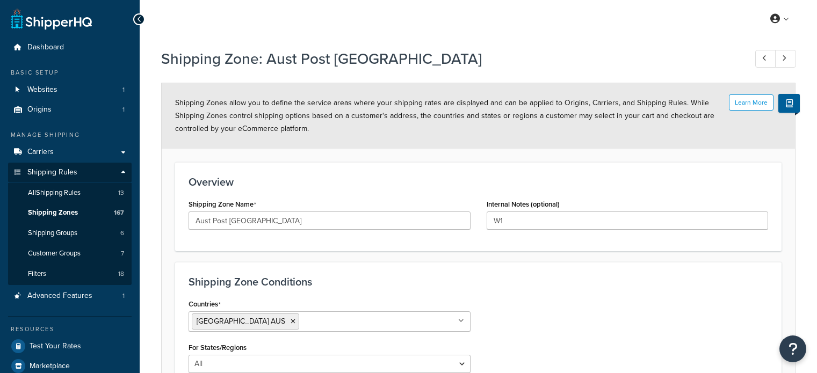
select select "including"
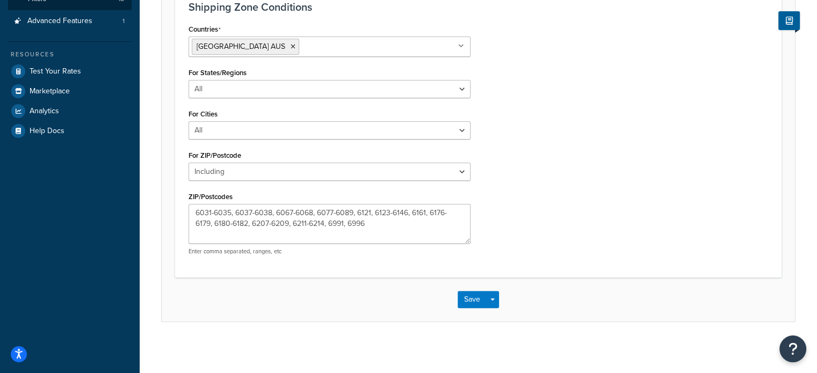
scroll to position [276, 0]
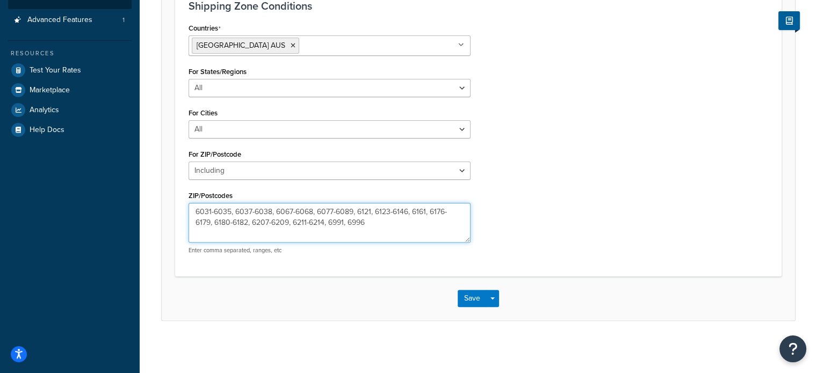
click at [388, 211] on textarea "6031-6035, 6037-6038, 6067-6068, 6077-6089, 6121, 6123-6146, 6161, 6176-6179, 6…" at bounding box center [330, 223] width 282 height 40
type textarea "6031-6035, 6037-6038, 6067-6068, 6077-6089, 6121-6146, 6161, 6176-6179, 6180-61…"
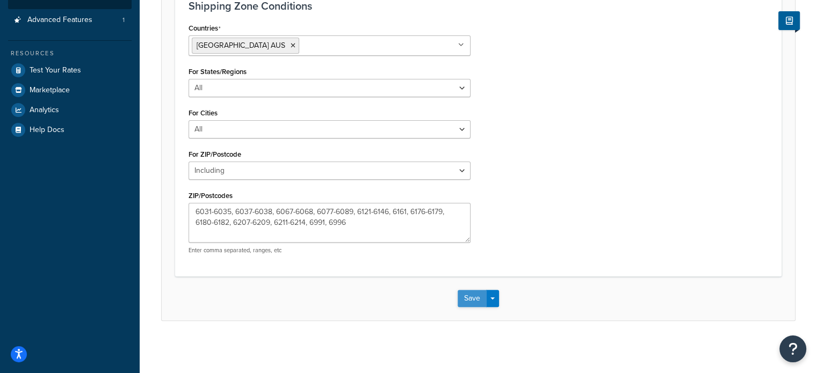
click at [471, 297] on button "Save" at bounding box center [472, 298] width 29 height 17
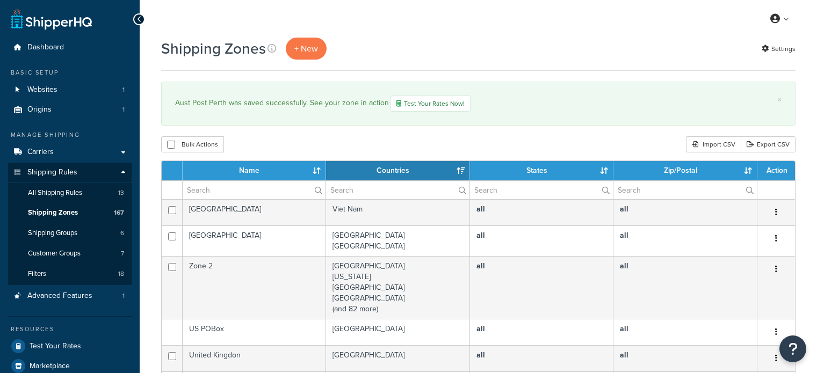
select select "15"
click at [219, 193] on input "text" at bounding box center [254, 190] width 143 height 18
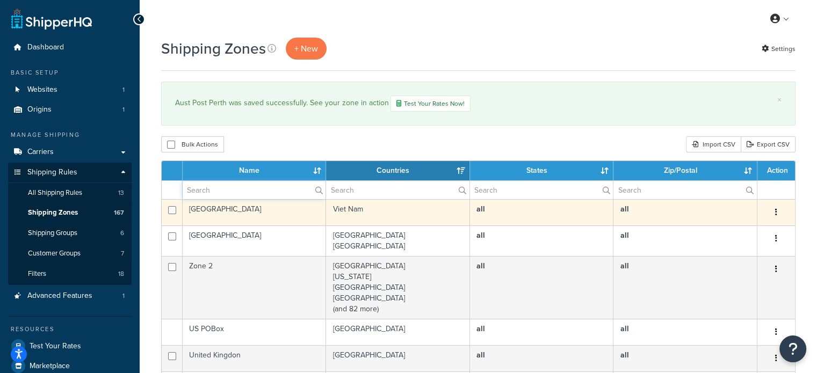
type input "aust post"
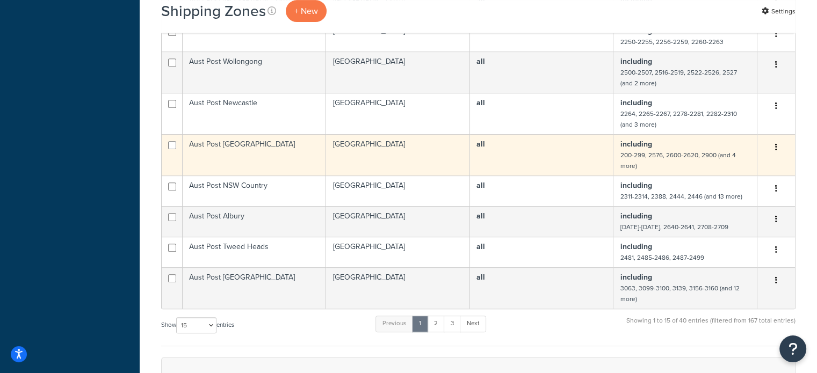
scroll to position [484, 0]
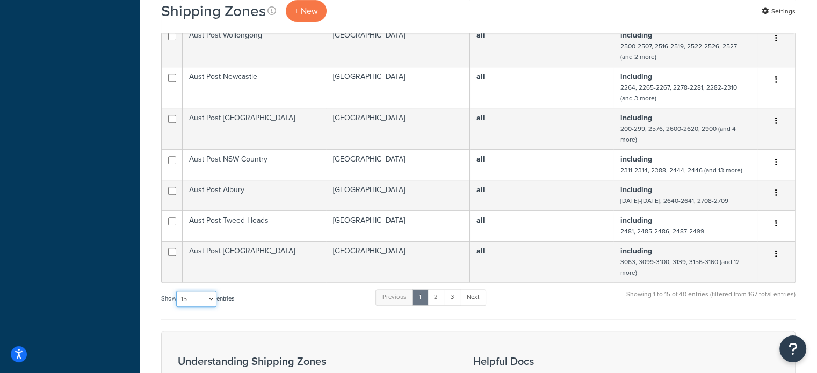
click at [193, 299] on select "10 15 25 50 100" at bounding box center [196, 299] width 40 height 16
select select "100"
click at [177, 307] on select "10 15 25 50 100" at bounding box center [196, 299] width 40 height 16
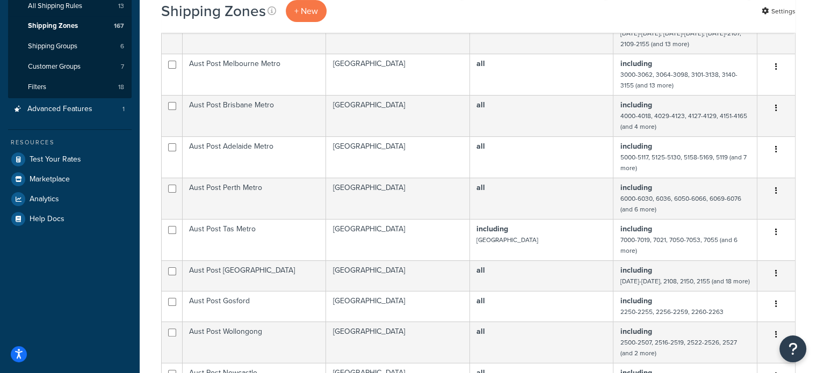
scroll to position [161, 0]
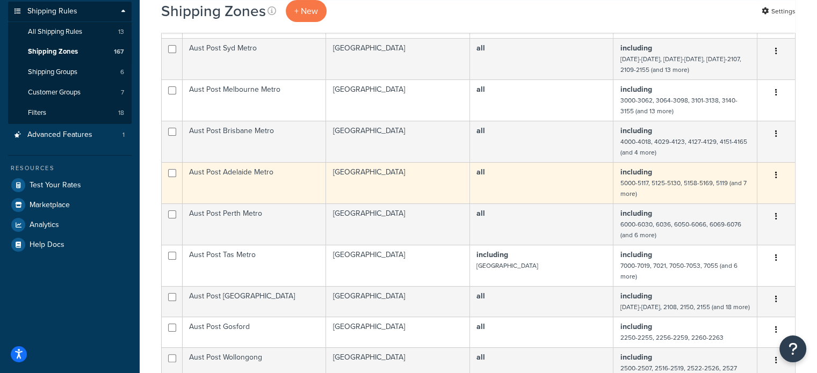
click at [282, 178] on td "Aust Post Adelaide Metro" at bounding box center [254, 182] width 143 height 41
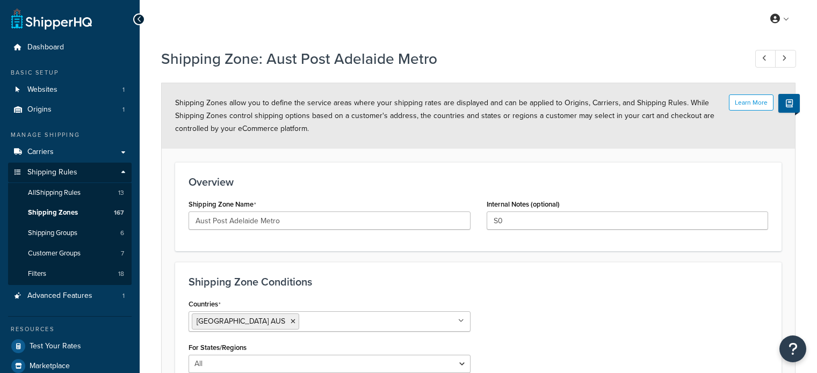
select select "including"
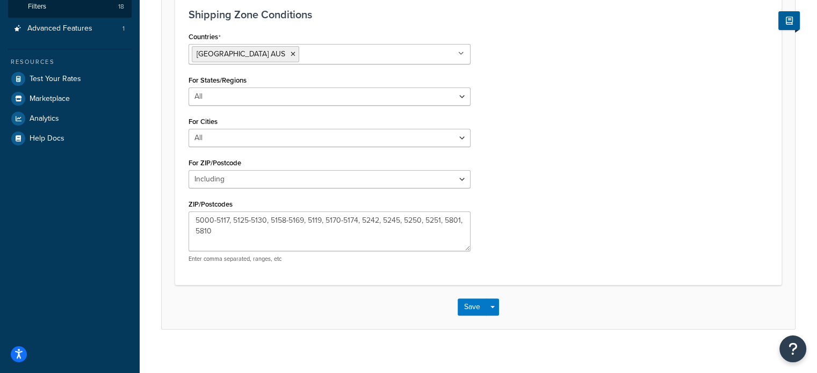
scroll to position [269, 0]
click at [470, 304] on button "Save" at bounding box center [472, 306] width 29 height 17
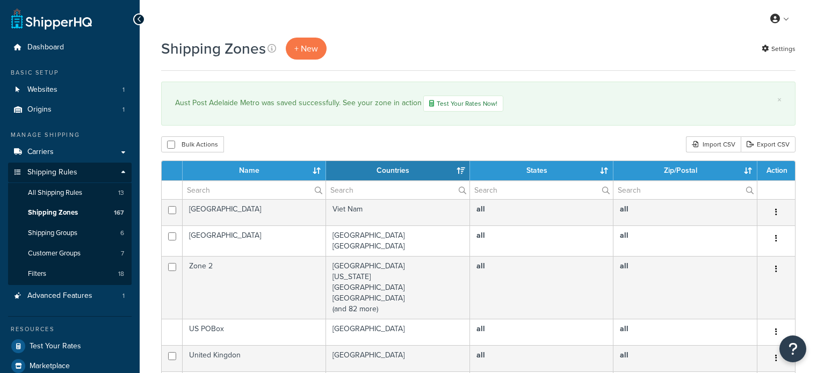
select select "15"
click at [235, 196] on input "text" at bounding box center [254, 190] width 143 height 18
type input "aust post"
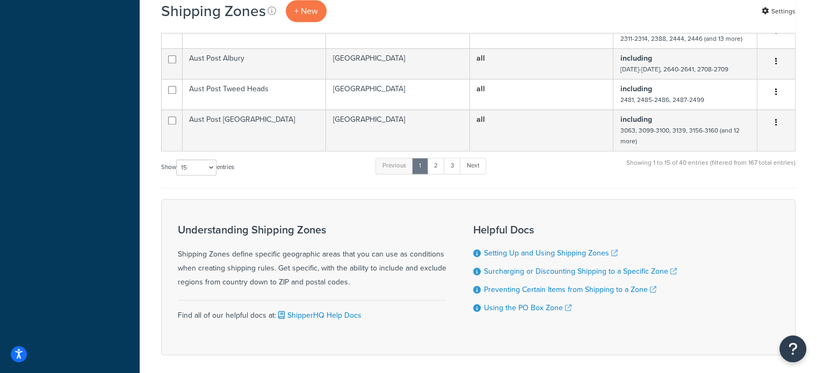
scroll to position [645, 0]
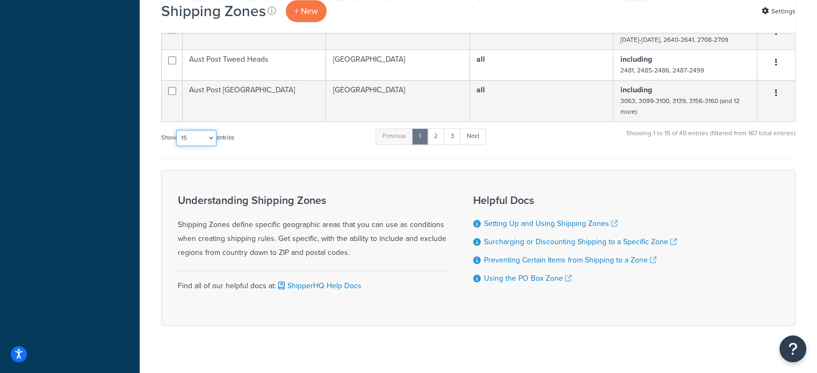
click at [198, 141] on select "10 15 25 50 100" at bounding box center [196, 138] width 40 height 16
select select "100"
click at [177, 146] on select "10 15 25 50 100" at bounding box center [196, 138] width 40 height 16
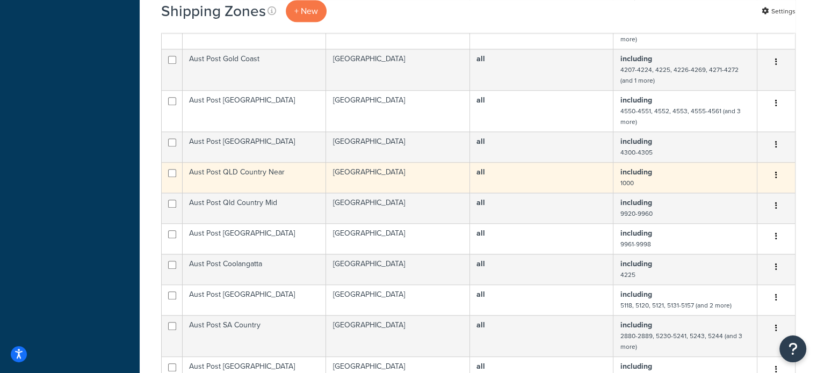
scroll to position [967, 0]
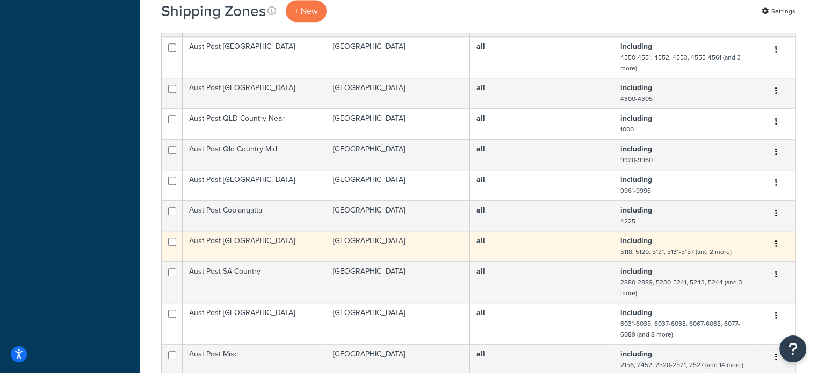
click at [255, 237] on td "Aust Post [GEOGRAPHIC_DATA]" at bounding box center [254, 246] width 143 height 31
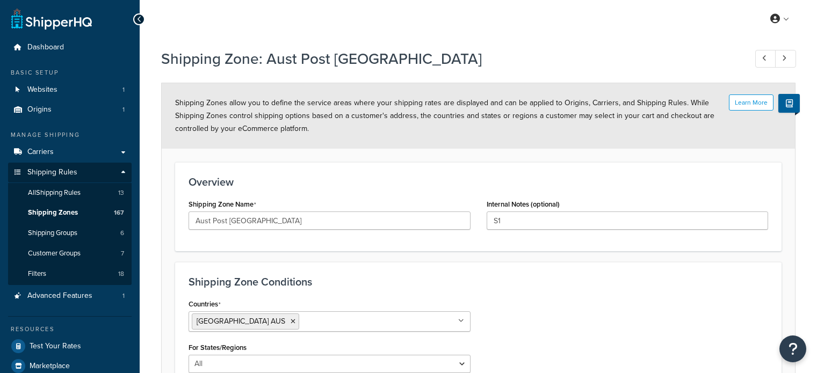
select select "including"
